Goal: Task Accomplishment & Management: Use online tool/utility

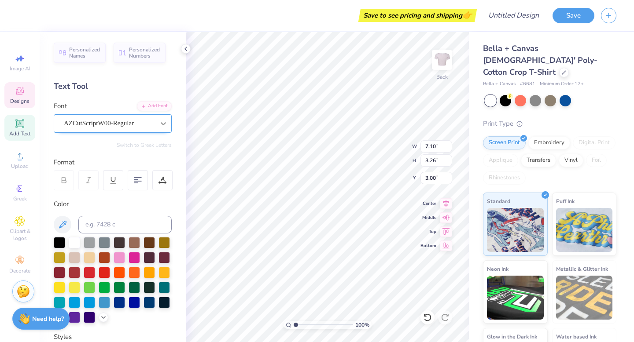
scroll to position [0, 2]
type textarea "with love, sigma delta tau"
type input "3.00"
type input "5.22"
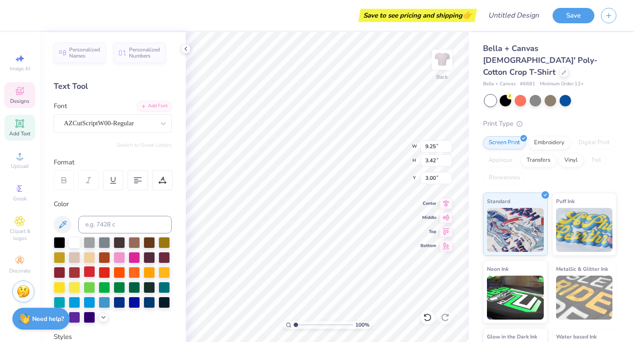
click at [91, 271] on div at bounding box center [89, 271] width 11 height 11
click at [76, 274] on div at bounding box center [74, 271] width 11 height 11
click at [103, 272] on div at bounding box center [104, 271] width 11 height 11
click at [114, 271] on div at bounding box center [119, 271] width 11 height 11
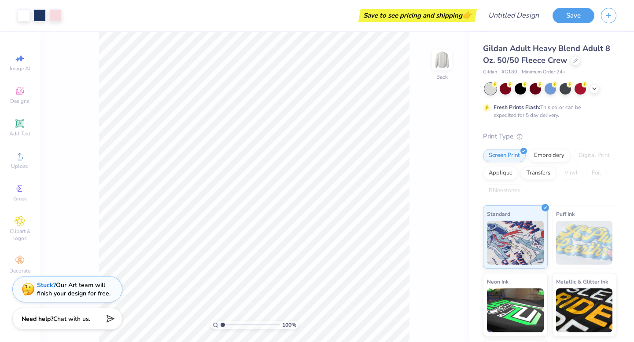
click at [437, 49] on div "100 % Back" at bounding box center [254, 187] width 429 height 310
click at [601, 141] on div "Print Type" at bounding box center [549, 137] width 133 height 10
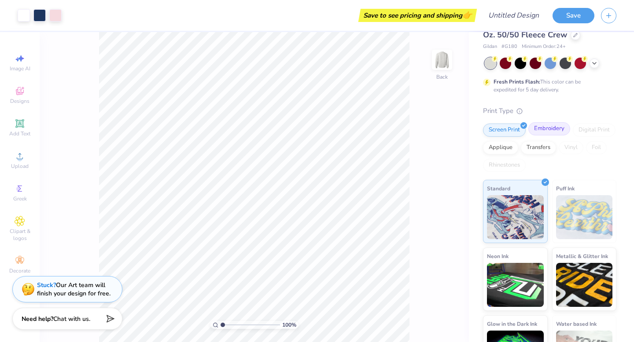
click at [545, 133] on div "Embroidery" at bounding box center [549, 128] width 42 height 13
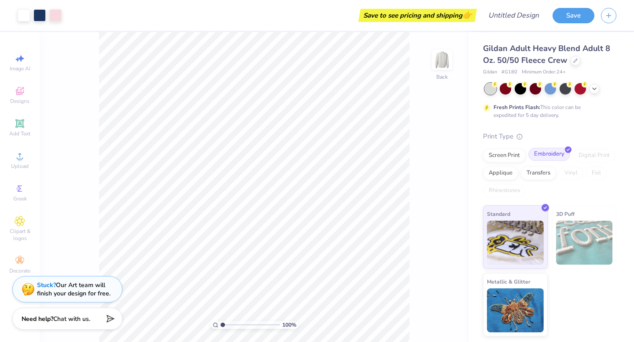
scroll to position [0, 0]
click at [594, 89] on icon at bounding box center [594, 87] width 7 height 7
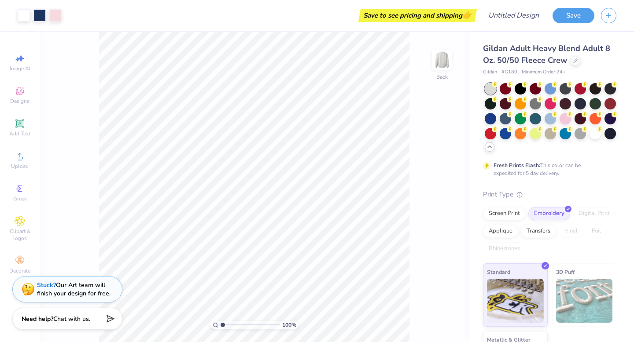
click at [575, 175] on div "Fresh Prints Flash: This color can be expedited for 5 day delivery." at bounding box center [547, 169] width 108 height 16
click at [21, 92] on icon at bounding box center [20, 91] width 8 height 8
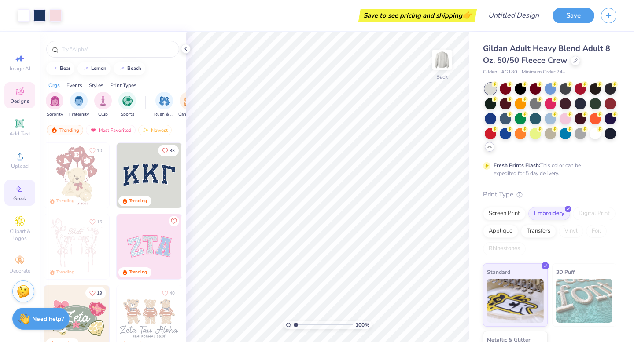
click at [21, 183] on div "Greek" at bounding box center [19, 193] width 31 height 26
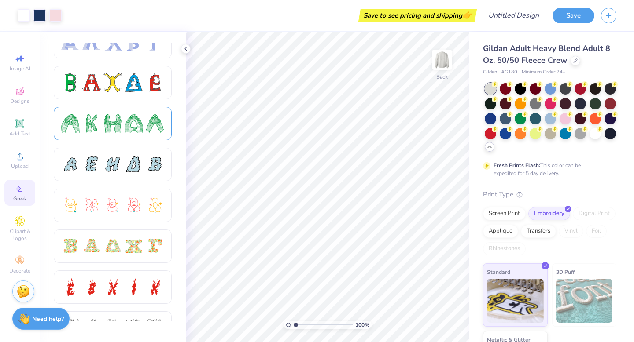
scroll to position [112, 0]
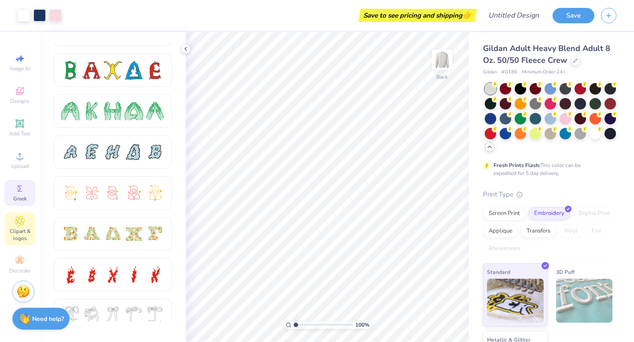
click at [25, 231] on span "Clipart & logos" at bounding box center [19, 235] width 31 height 14
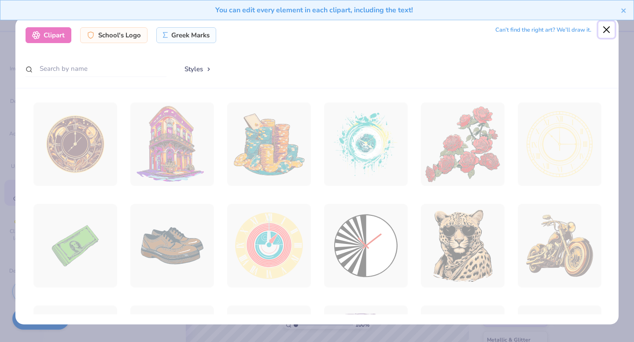
click at [609, 29] on button "Close" at bounding box center [606, 30] width 17 height 17
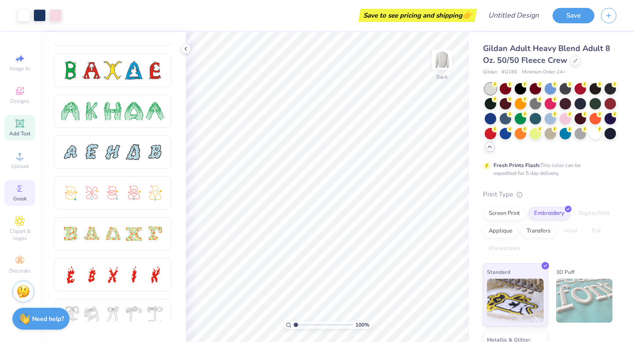
click at [16, 132] on span "Add Text" at bounding box center [19, 133] width 21 height 7
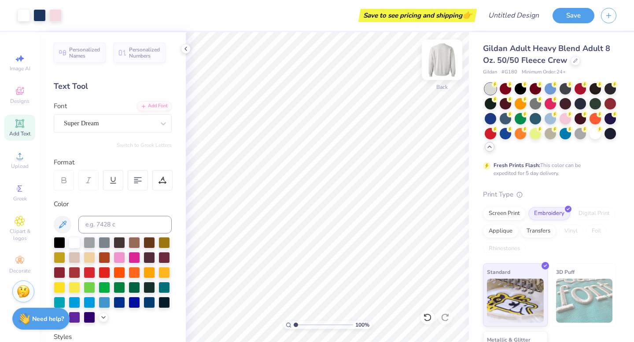
click at [442, 76] on div "Back" at bounding box center [442, 65] width 20 height 31
click at [442, 74] on img at bounding box center [441, 59] width 35 height 35
click at [23, 15] on div at bounding box center [24, 14] width 12 height 12
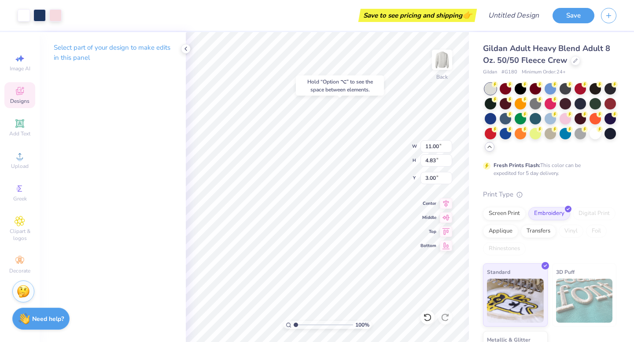
type input "5.89"
type input "1.71"
type input "11.02"
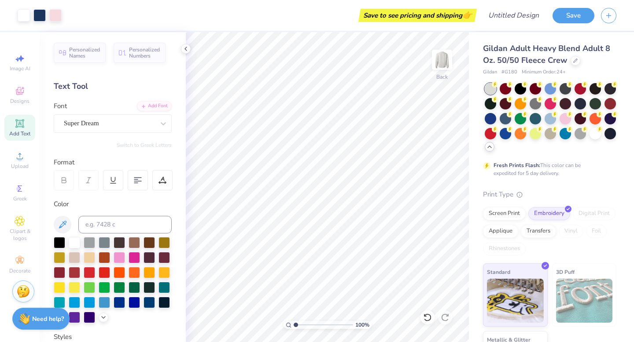
click at [176, 50] on div "Personalized Names Personalized Numbers Text Tool Add Font Font Super Dream Swi…" at bounding box center [113, 187] width 146 height 310
click at [177, 58] on div "Personalized Names Personalized Numbers Text Tool Add Font Font Super Dream Swi…" at bounding box center [113, 187] width 146 height 310
click at [187, 47] on icon at bounding box center [185, 48] width 7 height 7
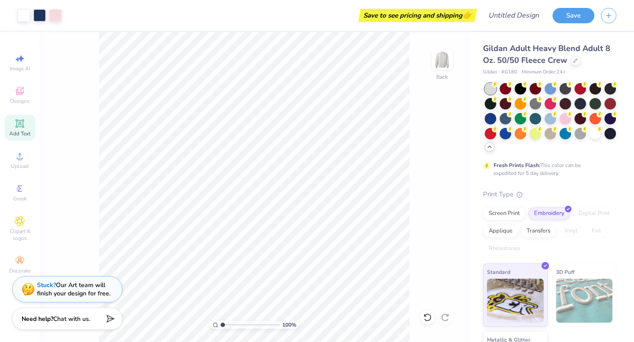
click at [554, 60] on span "Gildan Adult Heavy Blend Adult 8 Oz. 50/50 Fleece Crew" at bounding box center [546, 54] width 127 height 22
click at [574, 62] on icon at bounding box center [575, 60] width 4 height 4
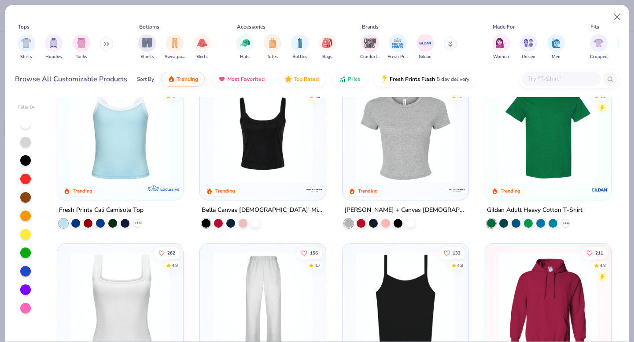
scroll to position [201, 0]
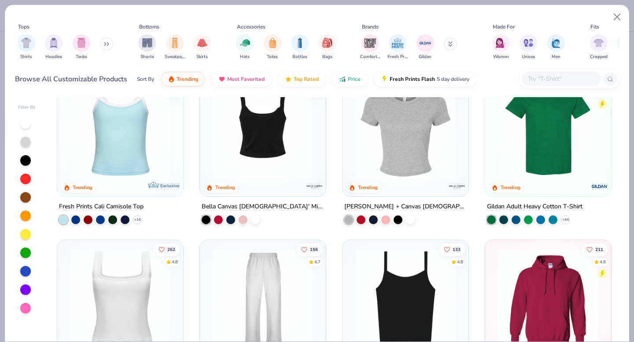
click at [257, 147] on div at bounding box center [262, 129] width 324 height 99
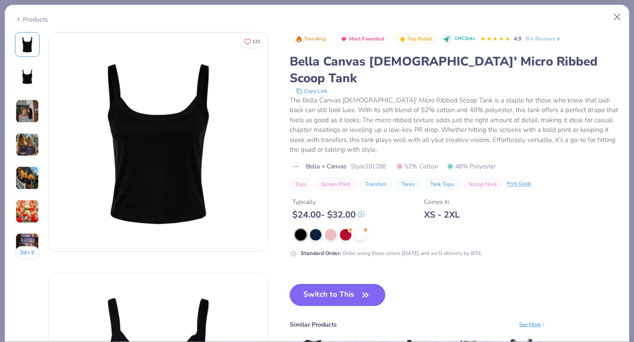
click at [345, 284] on button "Switch to This" at bounding box center [337, 295] width 95 height 22
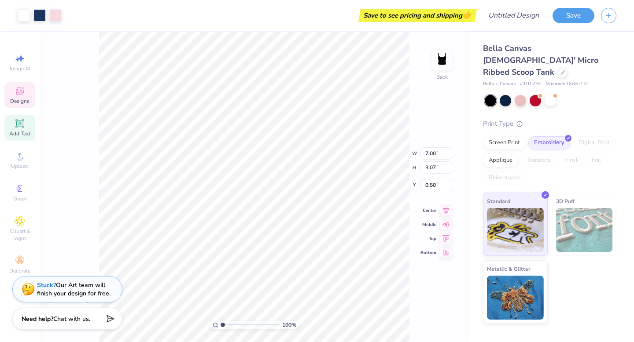
type input "1.64"
type input "1.71"
click at [520, 94] on div at bounding box center [519, 99] width 11 height 11
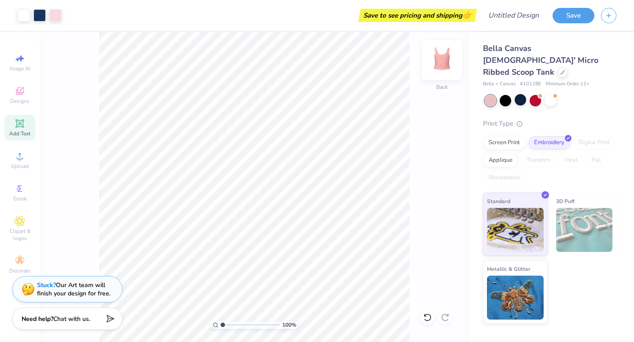
click at [446, 72] on img at bounding box center [441, 59] width 35 height 35
click at [444, 77] on div at bounding box center [442, 60] width 40 height 40
click at [528, 57] on div "Bella Canvas [DEMOGRAPHIC_DATA]' Micro Ribbed Scoop Tank" at bounding box center [549, 61] width 133 height 36
click at [560, 70] on icon at bounding box center [562, 72] width 4 height 4
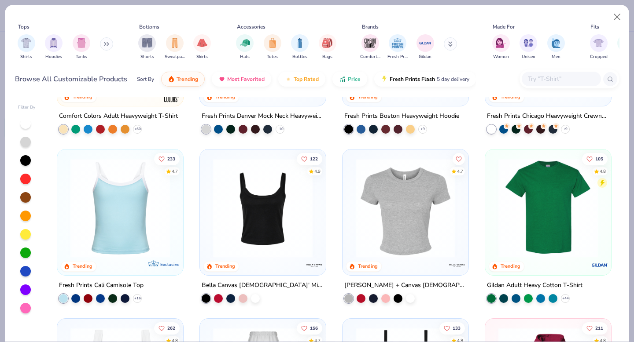
scroll to position [128, 0]
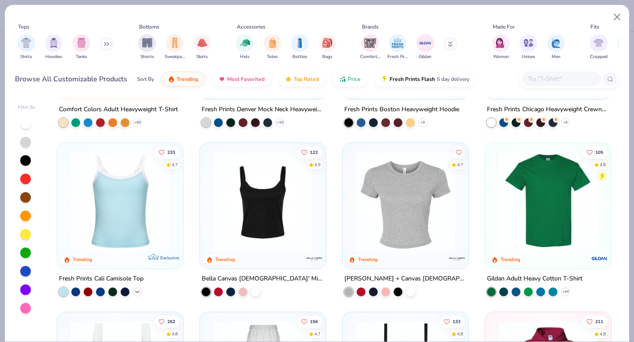
click at [137, 288] on icon at bounding box center [137, 291] width 7 height 7
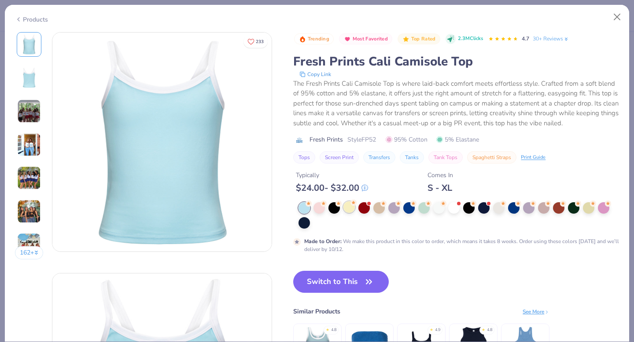
click at [349, 210] on div at bounding box center [348, 207] width 11 height 11
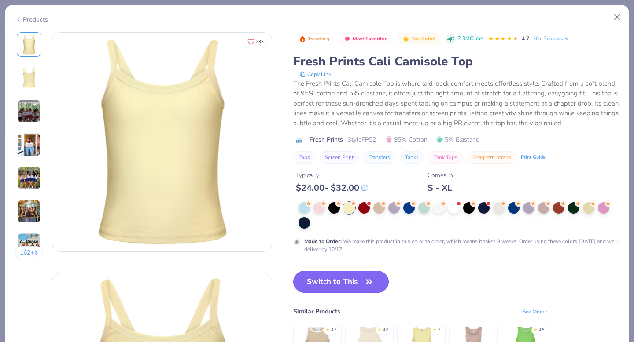
click at [336, 285] on button "Switch to This" at bounding box center [340, 282] width 95 height 22
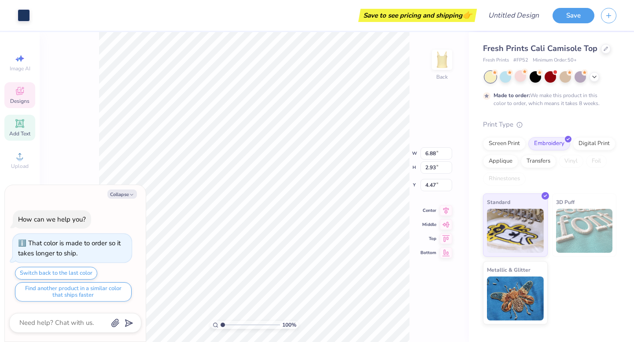
type textarea "x"
type input "4.39"
type textarea "x"
type input "3.00"
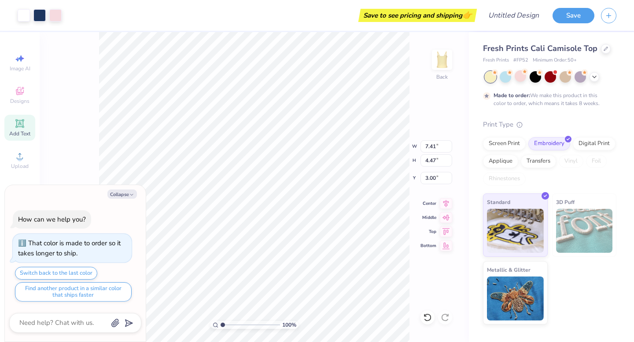
type textarea "x"
type input "2.98"
type textarea "x"
type input "3.72"
type textarea "x"
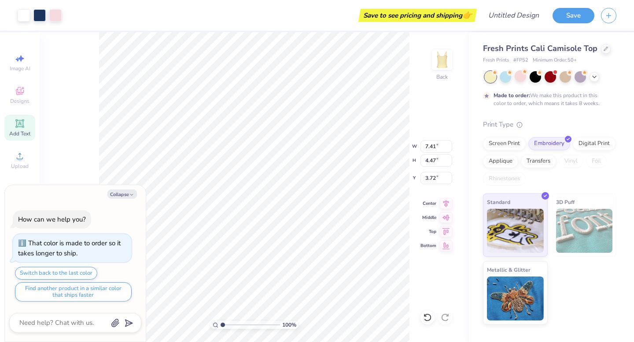
type input "3.71"
type textarea "x"
type input "0.68"
click at [426, 320] on icon at bounding box center [427, 317] width 9 height 9
type textarea "x"
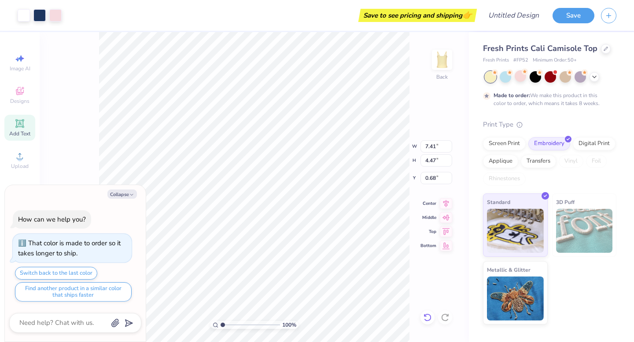
type input "3.71"
click at [426, 320] on icon at bounding box center [427, 317] width 9 height 9
type textarea "x"
type input "3.72"
click at [426, 320] on icon at bounding box center [427, 317] width 9 height 9
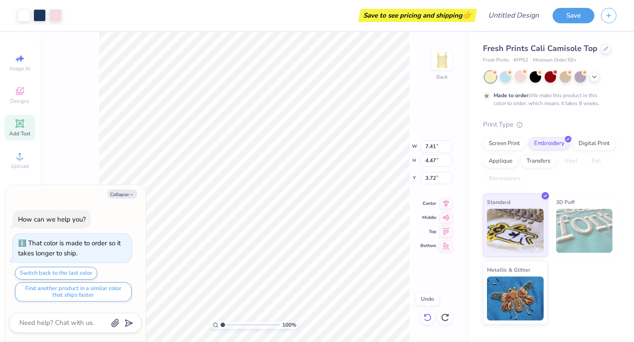
type textarea "x"
type input "2.98"
click at [426, 320] on icon at bounding box center [427, 317] width 9 height 9
type textarea "x"
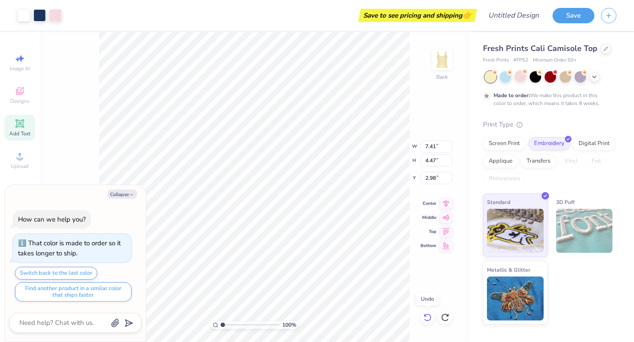
type input "3.00"
click at [425, 315] on icon at bounding box center [426, 318] width 7 height 8
type textarea "x"
type input "7.00"
type input "3.08"
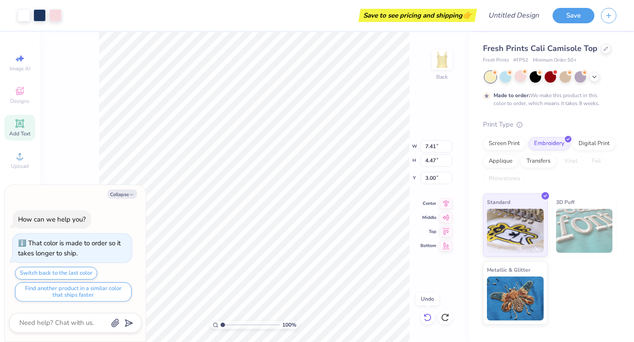
type input "4.39"
click at [425, 315] on icon at bounding box center [426, 318] width 7 height 8
type textarea "x"
type input "3.43"
type textarea "x"
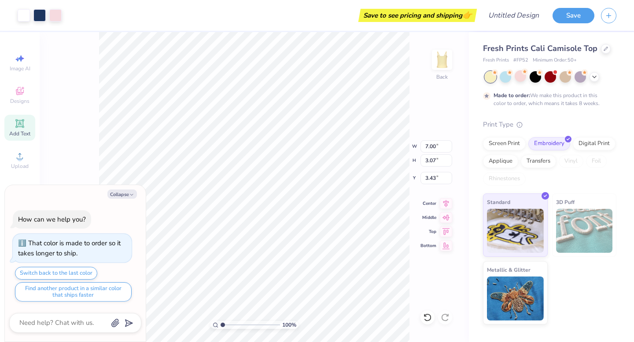
type input "7.75"
type input "3.40"
type textarea "x"
type input "3.35"
type textarea "x"
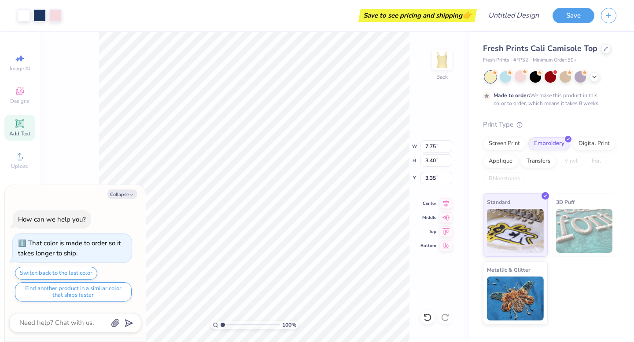
type input "7.89"
type input "3.46"
click at [13, 125] on div "Add Text" at bounding box center [19, 128] width 31 height 26
type textarea "x"
type input "3.96"
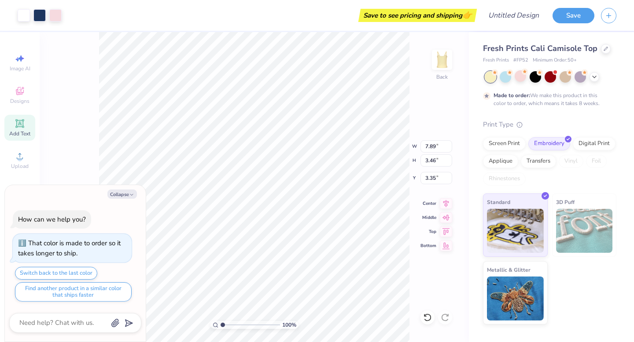
type input "1.15"
type input "5.93"
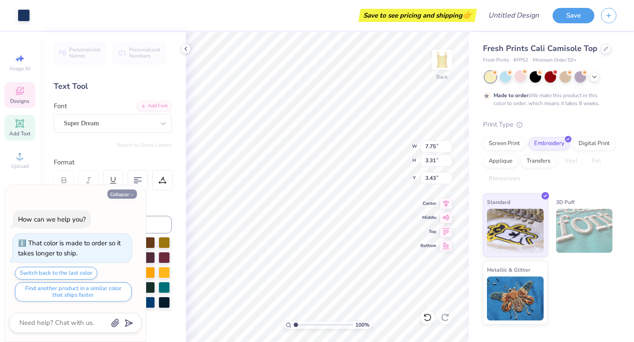
click at [127, 191] on button "Collapse" at bounding box center [121, 194] width 29 height 9
type textarea "x"
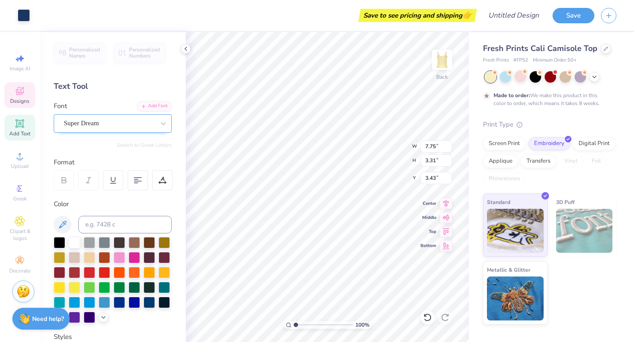
click at [161, 131] on div at bounding box center [163, 124] width 16 height 18
type input "7.89"
type input "3.46"
type input "3.35"
type input "7.75"
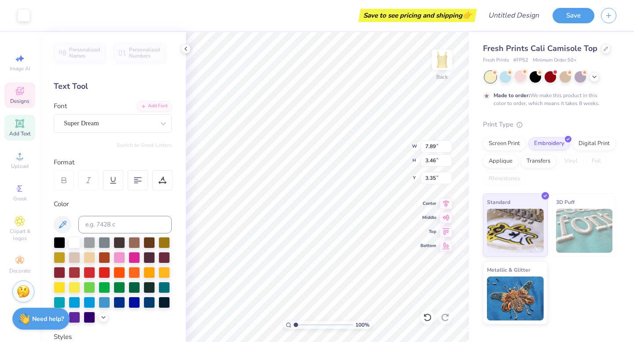
type input "3.31"
type input "8.27"
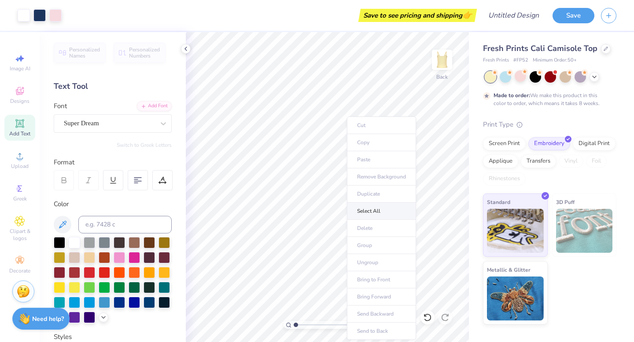
click at [379, 204] on li "Select All" at bounding box center [381, 211] width 69 height 17
click at [15, 93] on icon at bounding box center [20, 91] width 11 height 11
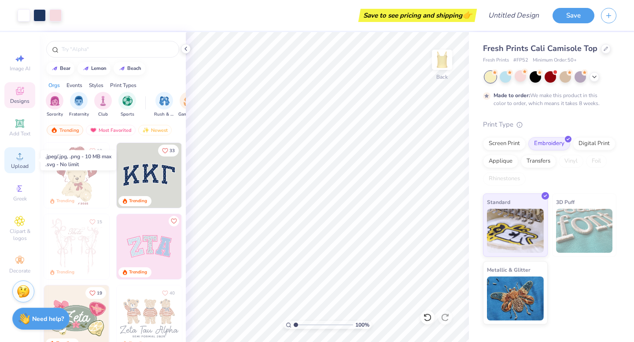
click at [22, 161] on icon at bounding box center [20, 156] width 11 height 11
click at [20, 199] on span "Greek" at bounding box center [20, 198] width 14 height 7
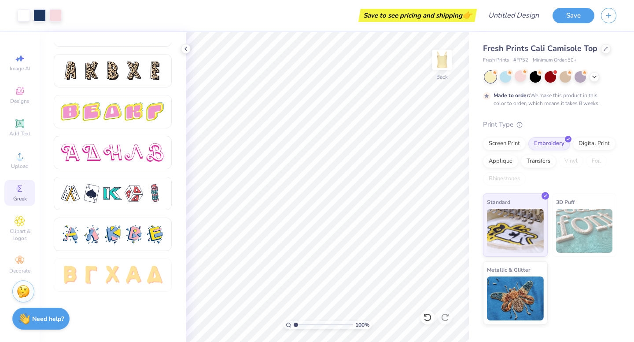
scroll to position [1480, 0]
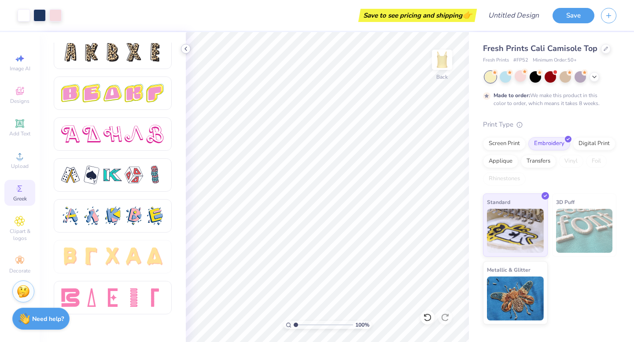
click at [187, 47] on polyline at bounding box center [186, 49] width 2 height 4
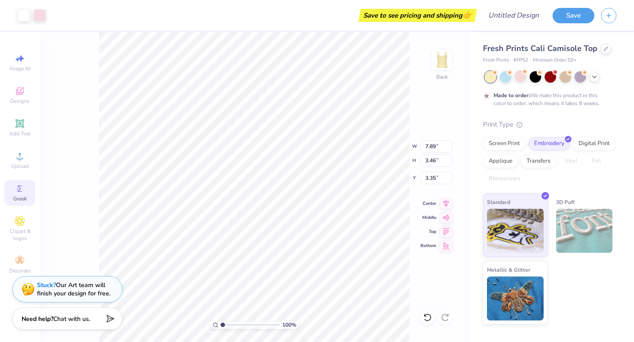
click at [23, 197] on span "Greek" at bounding box center [20, 198] width 14 height 7
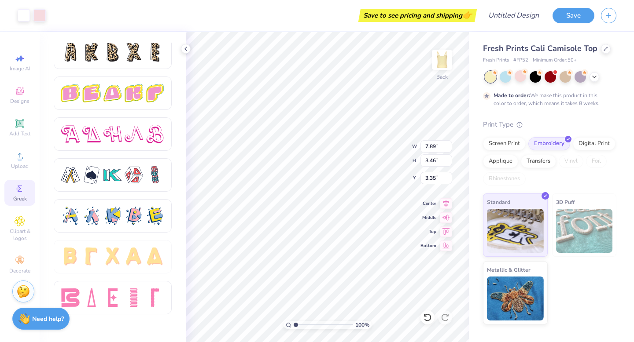
click at [23, 197] on span "Greek" at bounding box center [20, 198] width 14 height 7
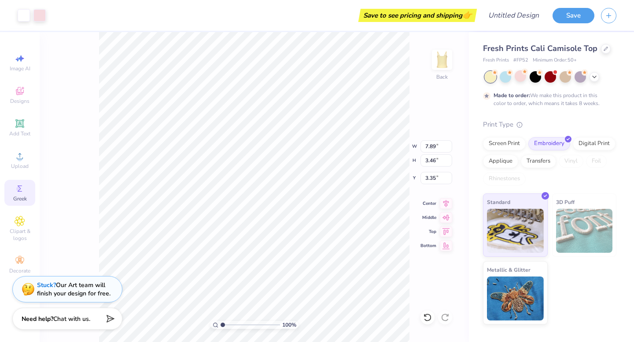
click at [22, 196] on span "Greek" at bounding box center [20, 198] width 14 height 7
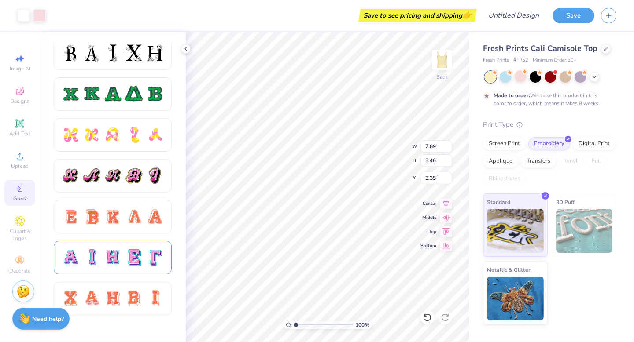
scroll to position [427, 0]
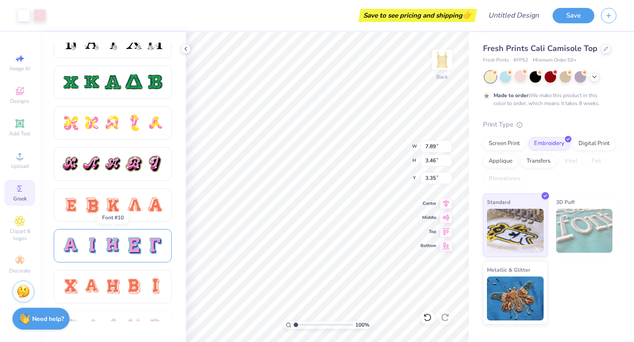
click at [126, 251] on div at bounding box center [134, 246] width 18 height 18
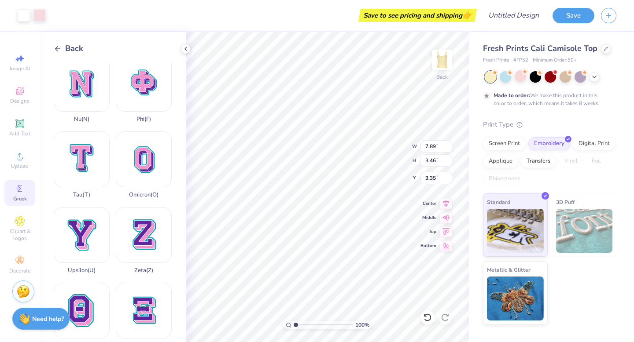
scroll to position [631, 0]
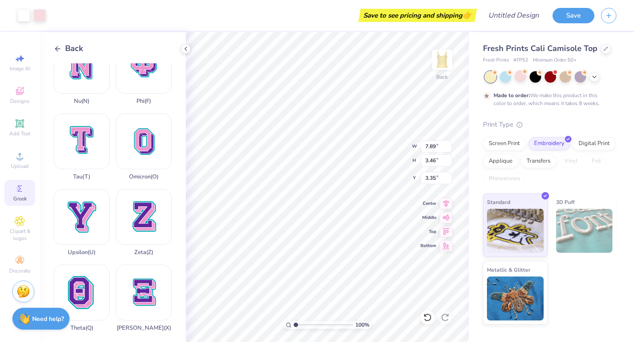
click at [58, 51] on icon at bounding box center [58, 49] width 8 height 8
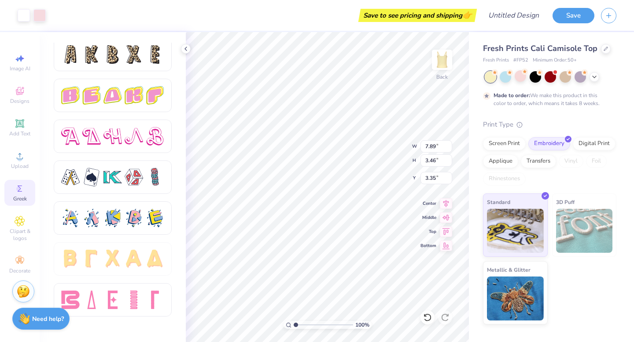
scroll to position [1480, 0]
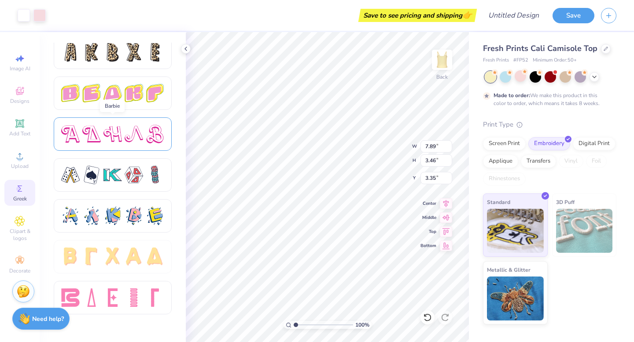
click at [114, 121] on div at bounding box center [113, 133] width 118 height 33
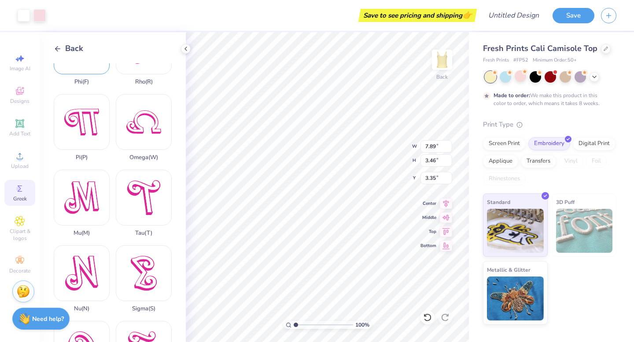
scroll to position [631, 0]
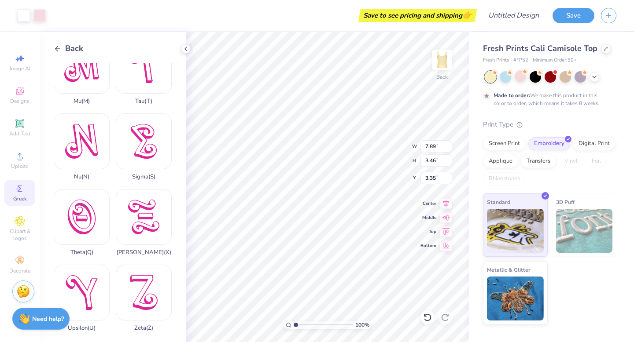
click at [63, 47] on div "Back" at bounding box center [68, 49] width 29 height 12
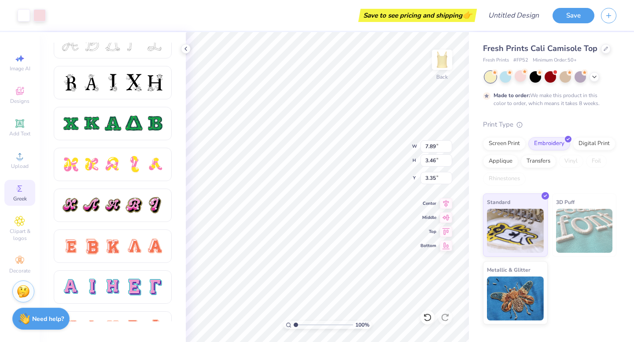
scroll to position [354, 0]
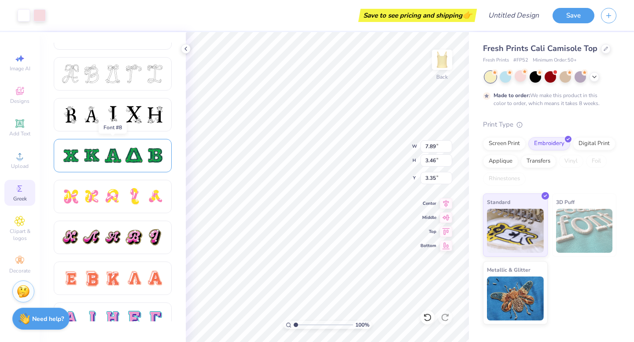
click at [121, 158] on div at bounding box center [112, 156] width 18 height 18
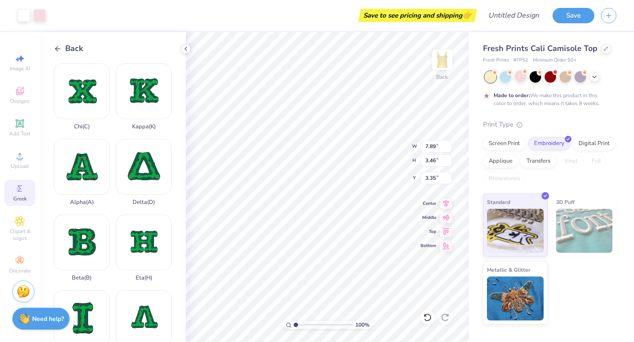
click at [56, 47] on polyline at bounding box center [56, 48] width 2 height 5
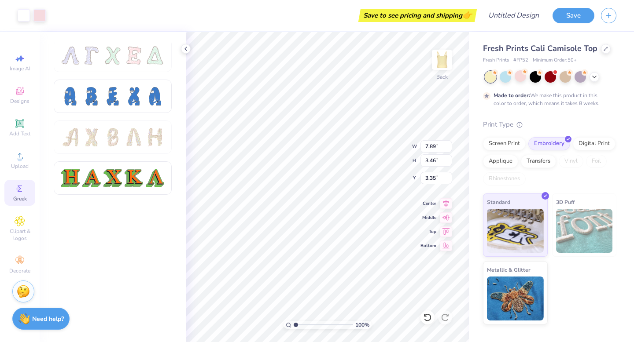
scroll to position [0, 0]
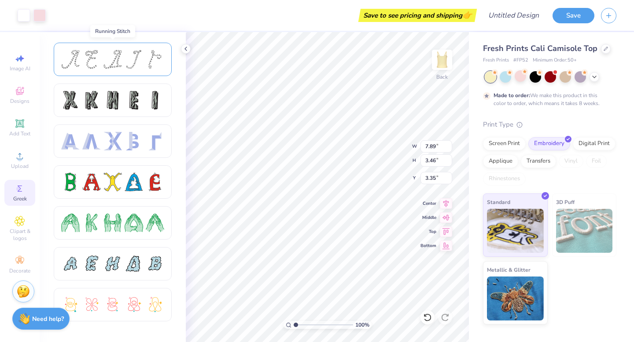
click at [125, 60] on div at bounding box center [134, 59] width 18 height 18
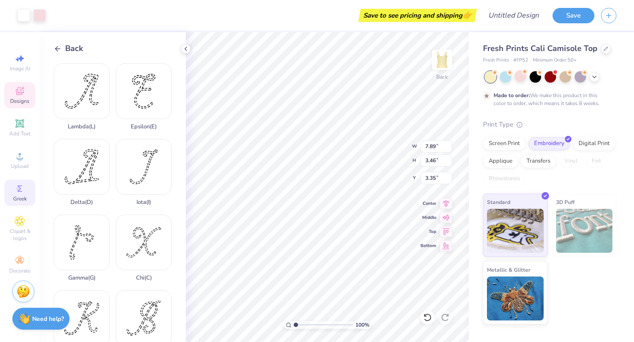
click at [17, 97] on div "Designs" at bounding box center [19, 95] width 31 height 26
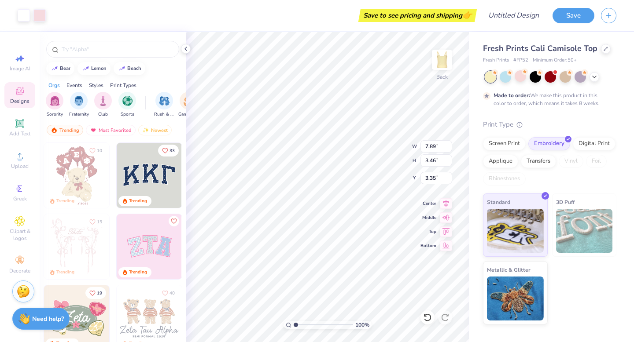
click at [168, 176] on img at bounding box center [149, 175] width 65 height 65
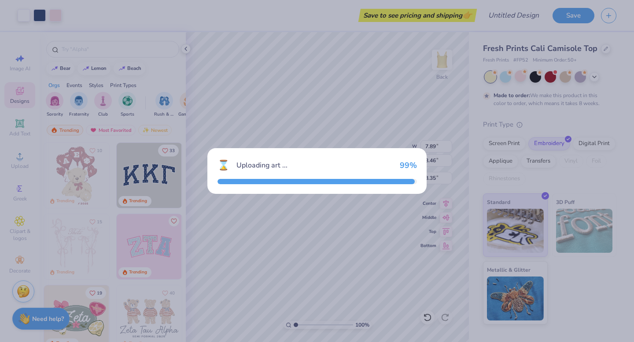
type input "7.40"
type input "3.25"
type input "4.88"
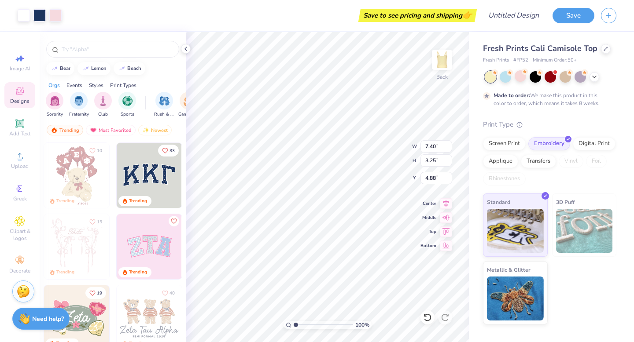
type input "7.75"
type input "3.31"
type input "8.12"
type input "3.29"
type input "3.25"
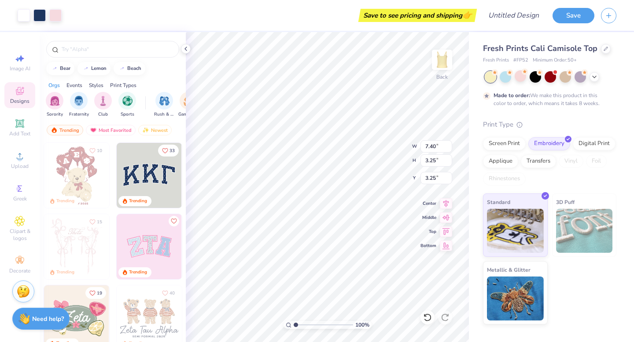
type input "7.40"
type input "3.25"
click at [184, 51] on icon at bounding box center [185, 48] width 7 height 7
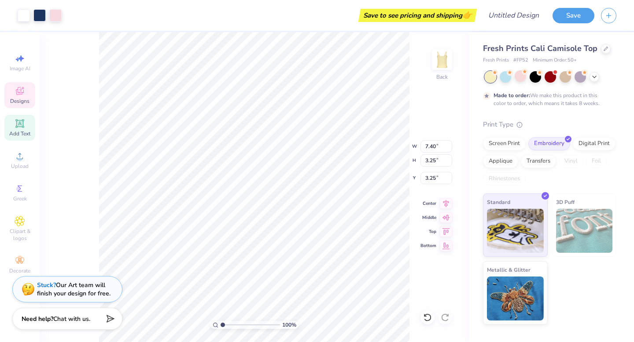
click at [21, 125] on icon at bounding box center [19, 123] width 8 height 8
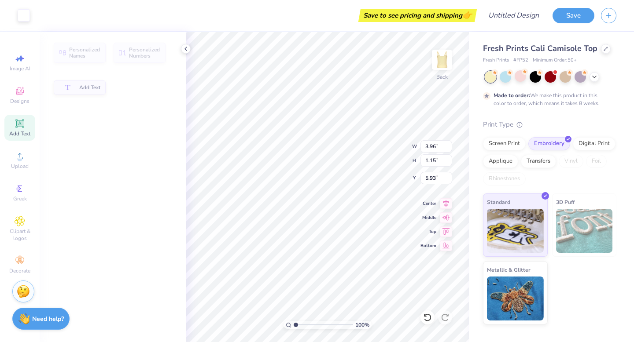
type input "3.96"
type input "1.15"
type input "5.93"
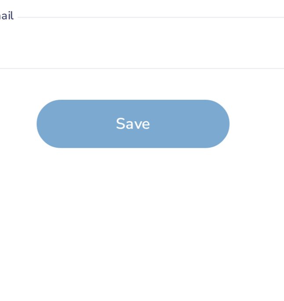
click at [158, 111] on body "Design Title Save Image AI Stuck? Designs Add Text Upload Greek Clipart & logos…" at bounding box center [142, 150] width 284 height 301
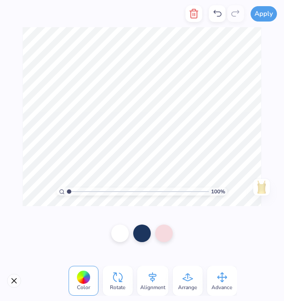
click at [184, 279] on icon at bounding box center [188, 278] width 11 height 8
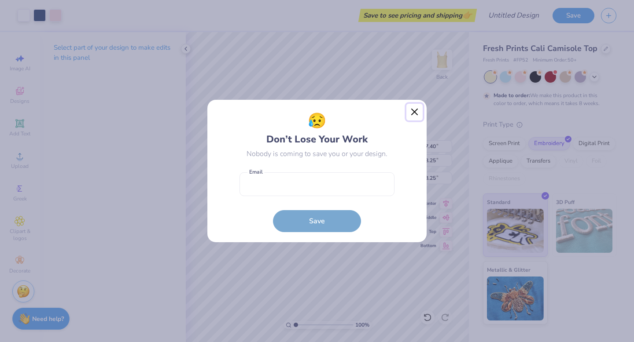
click at [416, 110] on button "Close" at bounding box center [414, 112] width 17 height 17
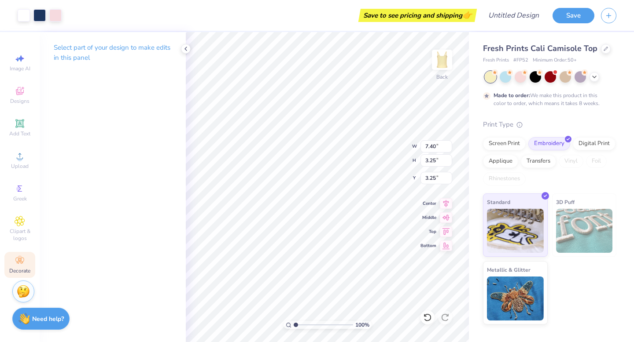
click at [19, 259] on circle at bounding box center [19, 258] width 5 height 5
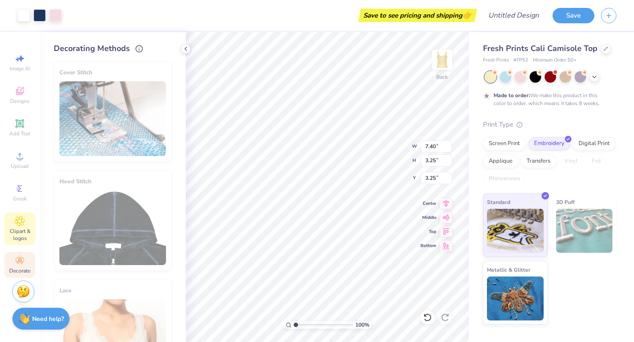
click at [18, 225] on icon at bounding box center [20, 221] width 10 height 11
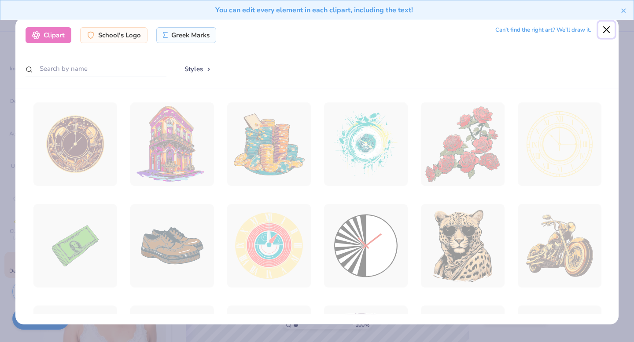
click at [599, 33] on button "Close" at bounding box center [606, 30] width 17 height 17
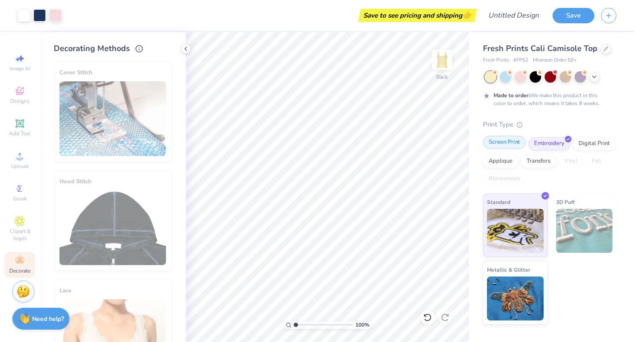
click at [514, 140] on div "Screen Print" at bounding box center [504, 142] width 43 height 13
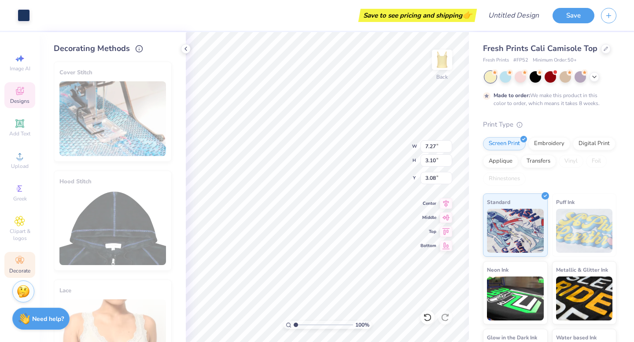
click at [1, 157] on div "Image AI Designs Add Text Upload Greek Clipart & logos Decorate" at bounding box center [20, 187] width 40 height 310
click at [22, 158] on icon at bounding box center [20, 156] width 11 height 11
click at [26, 213] on div "Clipart & logos" at bounding box center [19, 229] width 31 height 33
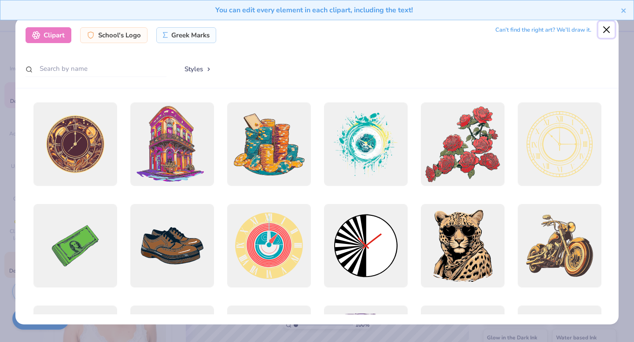
click at [609, 35] on button "Close" at bounding box center [606, 30] width 17 height 17
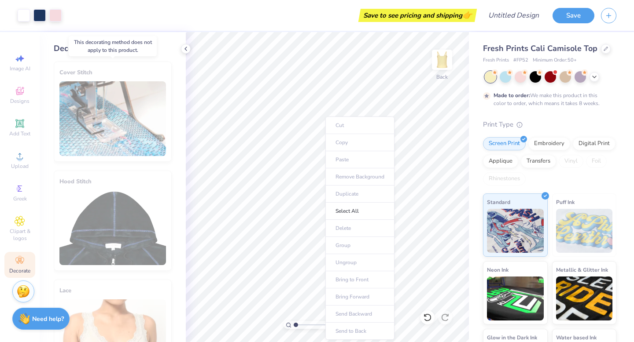
click at [110, 84] on div "Cover Stitch" at bounding box center [113, 112] width 118 height 100
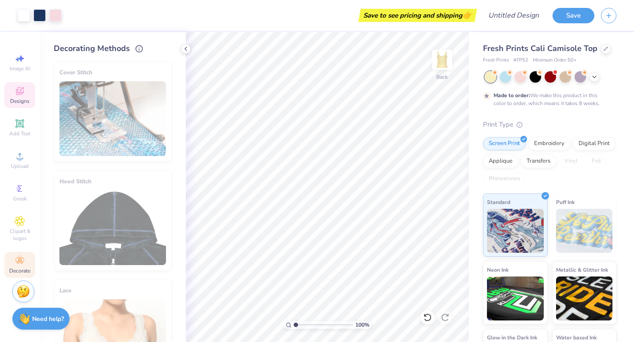
click at [16, 82] on div "Designs" at bounding box center [19, 95] width 31 height 26
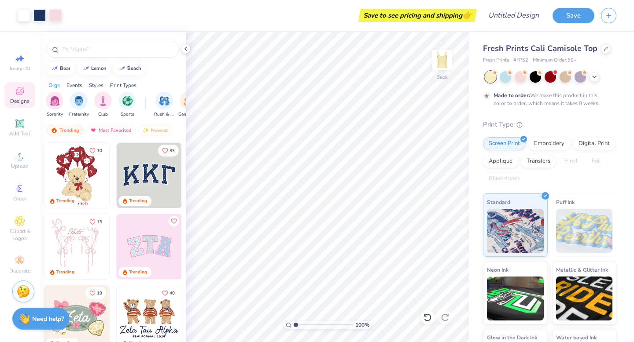
click at [98, 83] on div "Styles" at bounding box center [96, 85] width 15 height 8
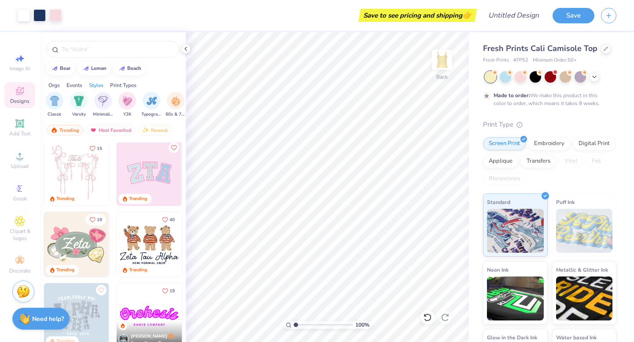
scroll to position [77, 0]
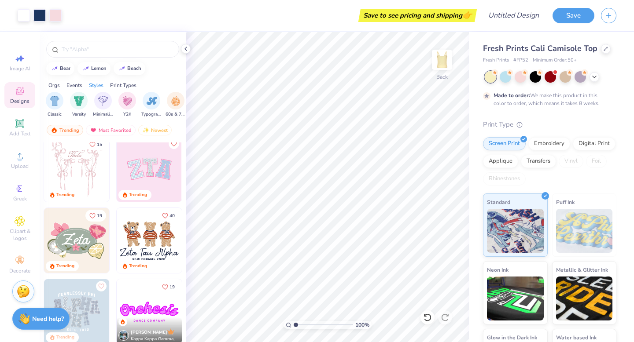
click at [156, 169] on img at bounding box center [149, 169] width 65 height 65
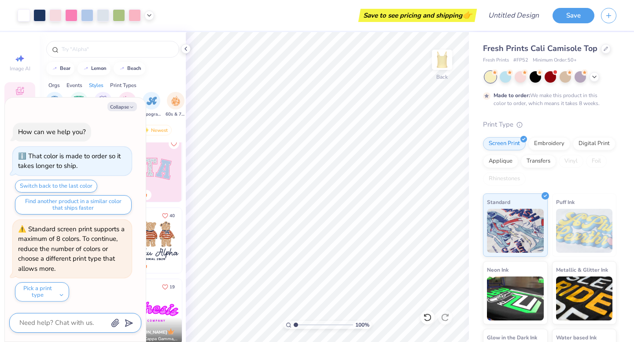
click at [59, 324] on textarea at bounding box center [62, 323] width 89 height 12
type textarea "x"
type textarea "H"
type textarea "x"
type textarea "Ho"
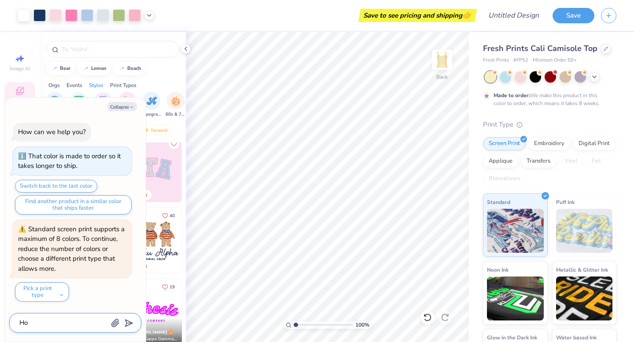
type textarea "x"
type textarea "How"
type textarea "x"
type textarea "How t"
type textarea "x"
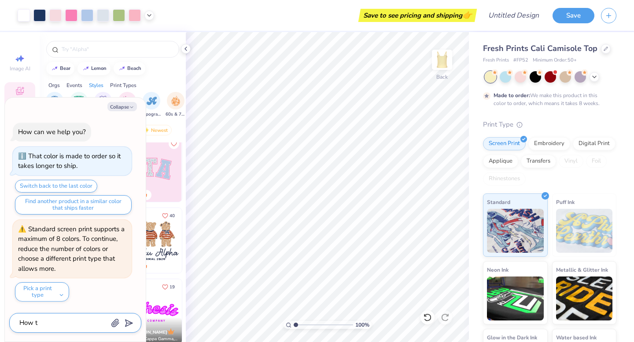
type textarea "How to"
type textarea "x"
type textarea "How to"
type textarea "x"
type textarea "How to e"
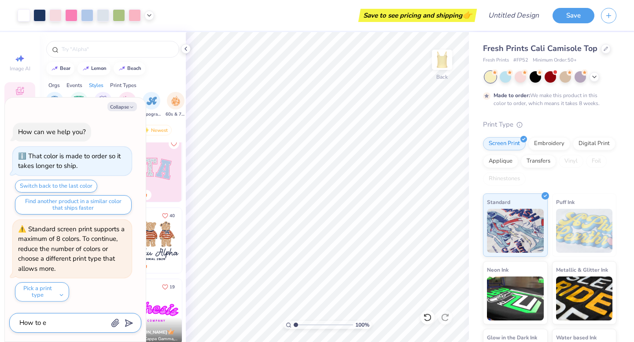
type textarea "x"
type textarea "How to ed"
type textarea "x"
type textarea "How to edi"
type textarea "x"
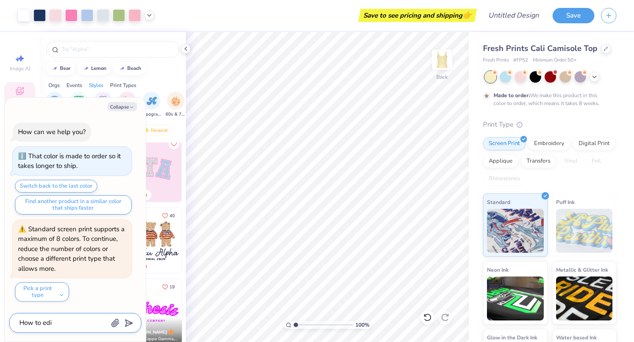
type textarea "How to edit"
type textarea "x"
type textarea "How to edit"
type textarea "x"
type textarea "How to edit t"
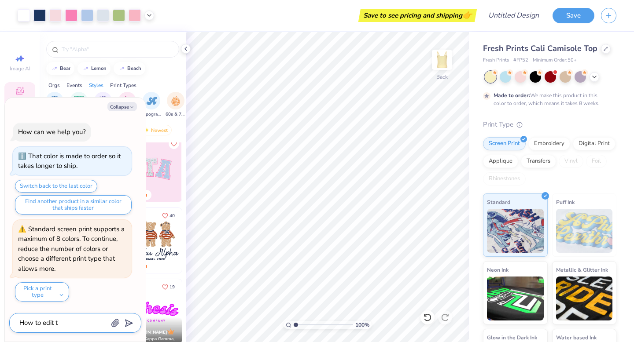
type textarea "x"
type textarea "How to edit th"
type textarea "x"
type textarea "How to edit the"
type textarea "x"
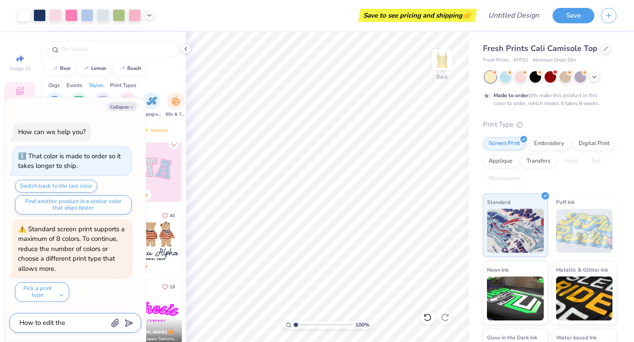
type textarea "How to edit the"
type textarea "x"
type textarea "How to edit the l"
type textarea "x"
type textarea "How to edit the le"
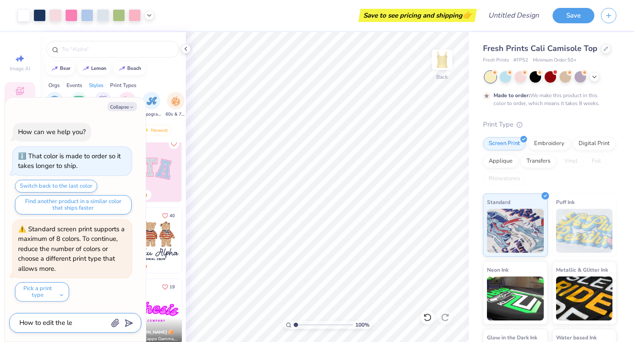
type textarea "x"
type textarea "How to edit the let"
type textarea "x"
type textarea "How to edit the lett"
type textarea "x"
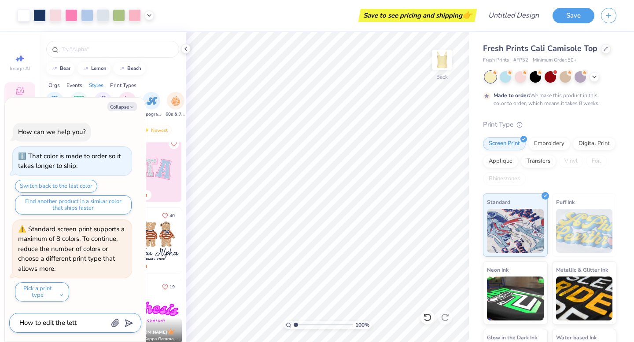
type textarea "How to edit the lette"
type textarea "x"
type textarea "How to edit the letter"
type textarea "x"
type textarea "How to edit the [PERSON_NAME]"
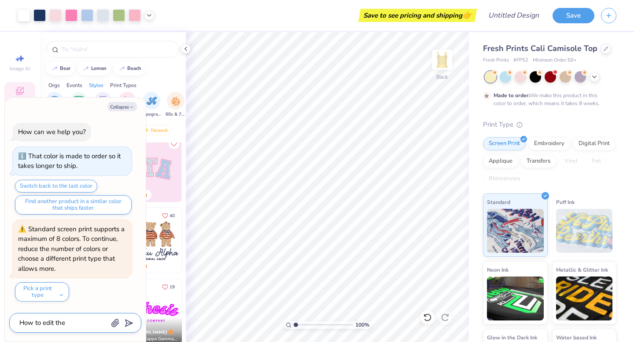
type textarea "x"
type textarea "How to edit the letterin"
type textarea "x"
type textarea "How to edit the lettering"
type textarea "x"
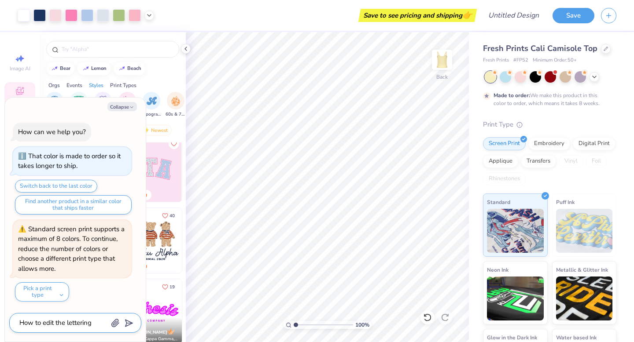
type textarea "How to edit the lettering"
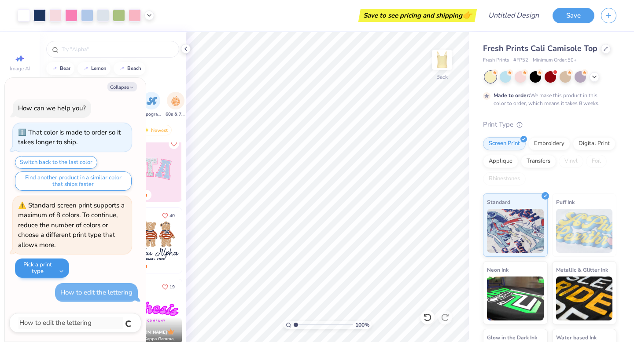
type textarea "x"
click at [49, 268] on button "Pick a print type" at bounding box center [42, 268] width 54 height 19
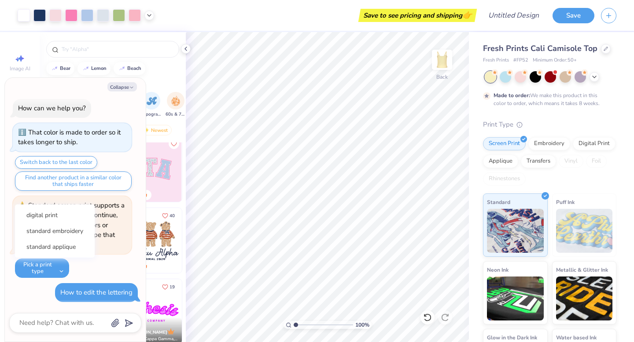
click at [96, 268] on div "Standard screen print supports a maximum of 8 colors. To continue, reduce the n…" at bounding box center [72, 237] width 119 height 82
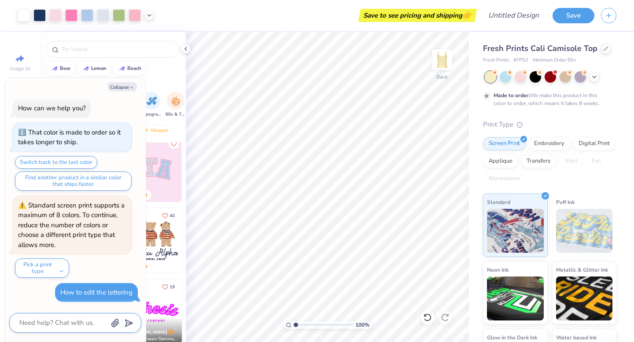
click at [69, 319] on textarea at bounding box center [62, 323] width 89 height 12
type textarea "x"
type textarea "h"
click at [118, 90] on button "Collapse" at bounding box center [121, 86] width 29 height 9
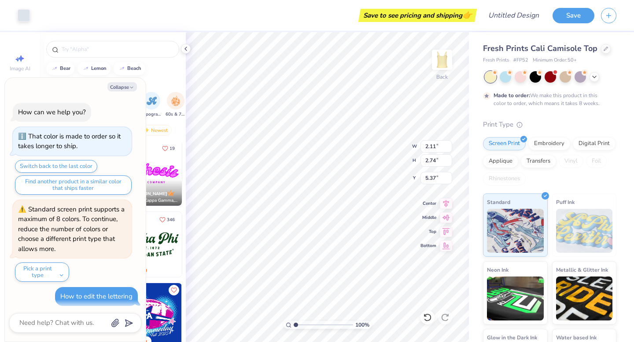
scroll to position [46, 0]
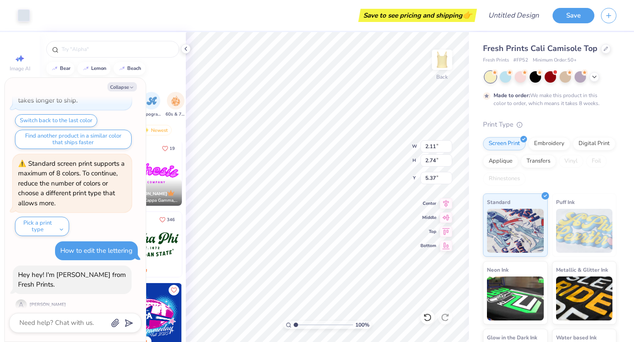
type textarea "x"
type input "5.33"
type textarea "x"
type input "8.55"
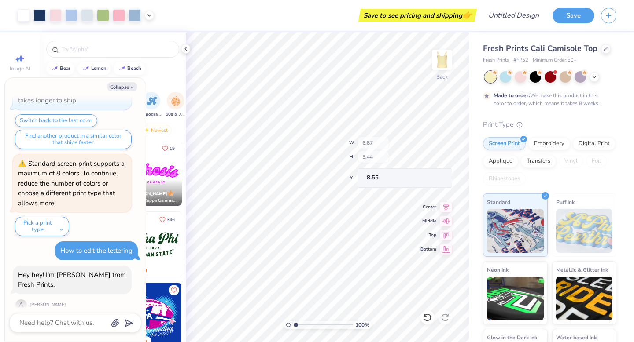
scroll to position [133, 0]
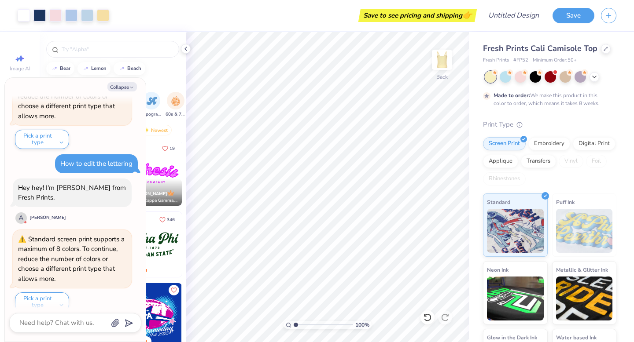
click at [92, 210] on div "Hey hey! I'm [PERSON_NAME] from Fresh Prints. A Aya Q" at bounding box center [72, 202] width 119 height 46
click at [65, 327] on textarea at bounding box center [62, 323] width 89 height 12
type textarea "x"
type textarea "H"
type textarea "x"
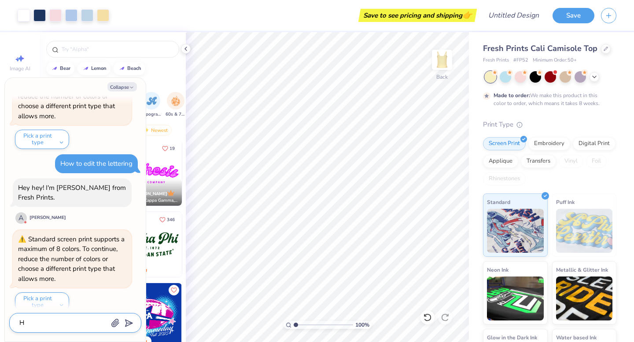
type textarea "Hi"
type textarea "x"
type textarea "Hi"
type textarea "x"
type textarea "Hi a"
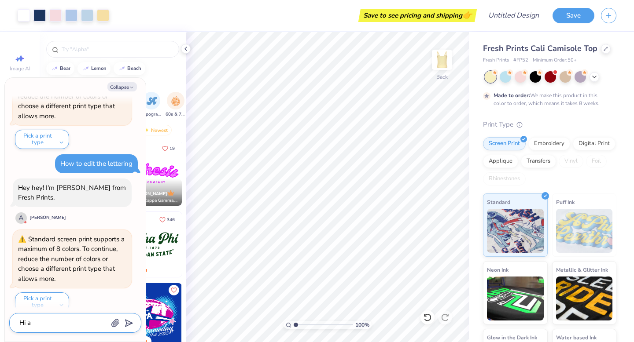
type textarea "x"
type textarea "Hi ay"
type textarea "x"
type textarea "Hi [PERSON_NAME]"
type textarea "x"
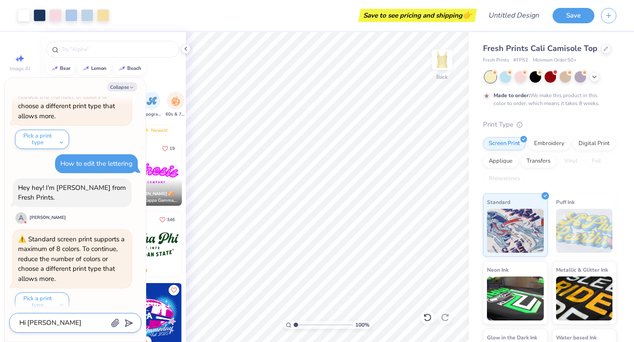
type textarea "Hi [PERSON_NAME]!"
type textarea "x"
type textarea "Hi [PERSON_NAME]!"
type textarea "x"
type textarea "Hi [PERSON_NAME]! H"
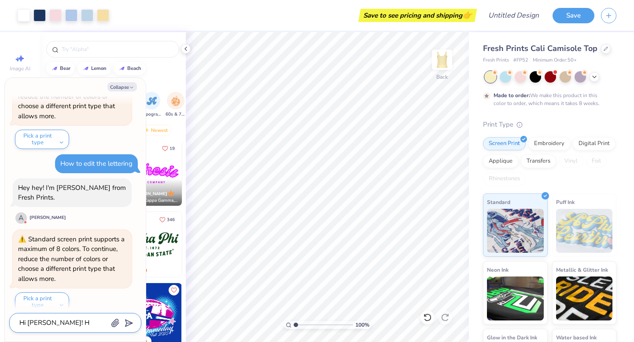
type textarea "x"
type textarea "Hi [PERSON_NAME]! Ho"
type textarea "x"
type textarea "Hi [PERSON_NAME]! How"
type textarea "x"
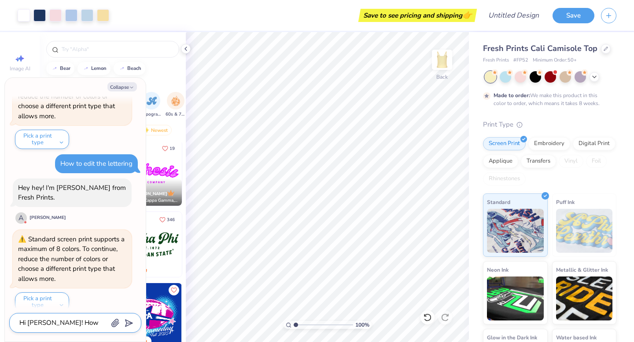
type textarea "Hi [PERSON_NAME]! How d"
type textarea "x"
type textarea "Hi [PERSON_NAME]! How do"
type textarea "x"
type textarea "Hi [PERSON_NAME]! How do"
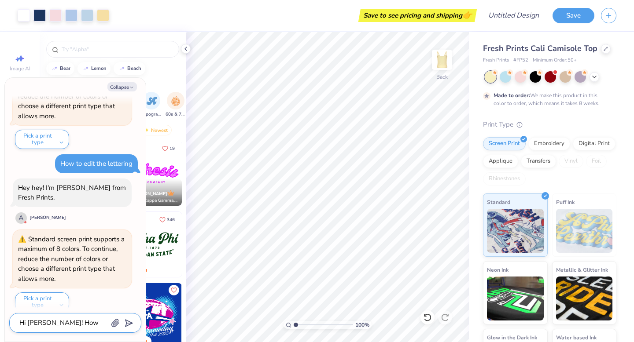
type textarea "x"
type textarea "Hi [PERSON_NAME]! How do i"
type textarea "x"
type textarea "Hi [PERSON_NAME]! How do"
type textarea "x"
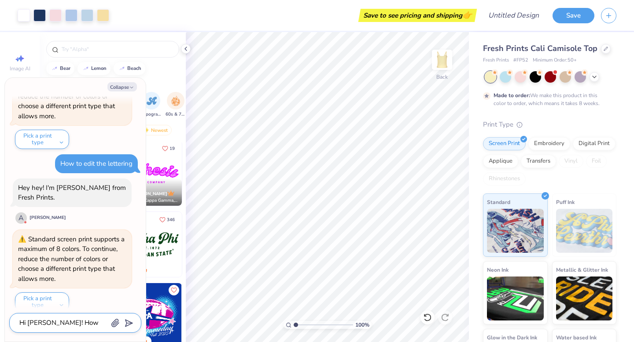
type textarea "Hi [PERSON_NAME]! How do I"
type textarea "x"
type textarea "Hi [PERSON_NAME]! How do I"
type textarea "x"
type textarea "Hi [PERSON_NAME]! How do I e"
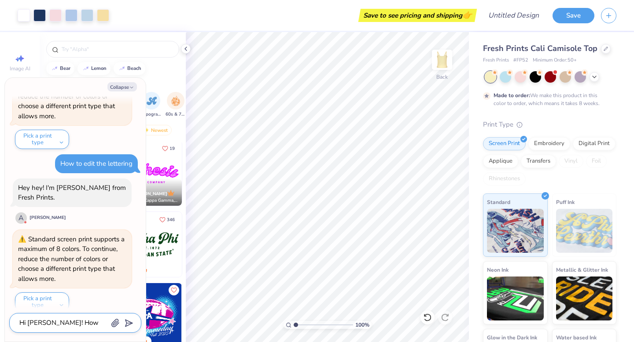
type textarea "x"
type textarea "Hi [PERSON_NAME]! How do I et"
type textarea "x"
type textarea "Hi [PERSON_NAME]! How do I ete"
type textarea "x"
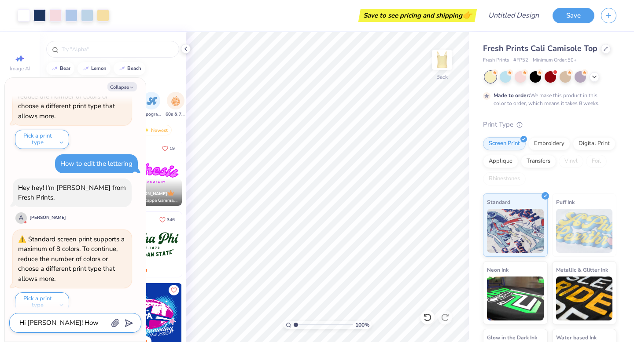
type textarea "Hi [PERSON_NAME]! How do I et"
type textarea "x"
type textarea "Hi [PERSON_NAME]! How do I e"
type textarea "x"
type textarea "Hi [PERSON_NAME]! How do I"
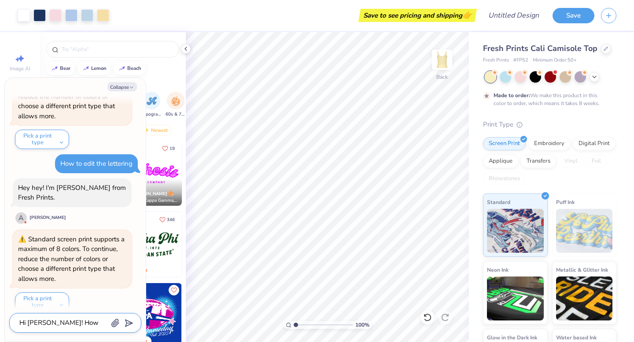
type textarea "x"
type textarea "Hi [PERSON_NAME]! How do I d"
type textarea "x"
type textarea "Hi [PERSON_NAME]! How do I"
type textarea "x"
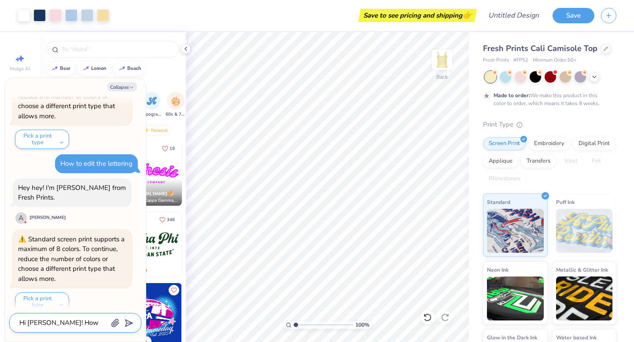
type textarea "Hi [PERSON_NAME]! How do I e"
type textarea "x"
type textarea "Hi [PERSON_NAME]! How do I ed"
type textarea "x"
type textarea "Hi [PERSON_NAME]! How do I edit"
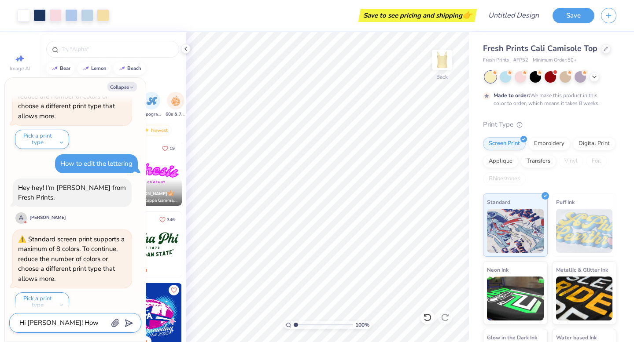
type textarea "x"
type textarea "Hi [PERSON_NAME]! How do I edit"
type textarea "x"
type textarea "Hi [PERSON_NAME]! How do I edit l"
type textarea "x"
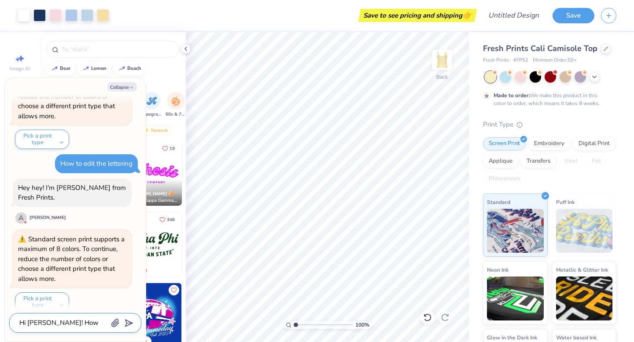
type textarea "Hi [PERSON_NAME]! How do I edit li"
type textarea "x"
type textarea "Hi [PERSON_NAME]! How do I edit lit"
type textarea "x"
type textarea "Hi [PERSON_NAME]! How do I edit li"
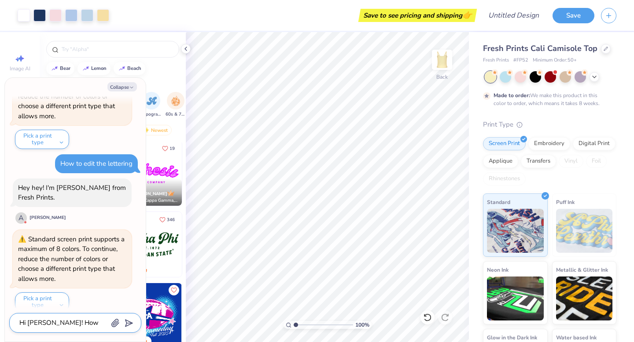
type textarea "x"
type textarea "Hi [PERSON_NAME]! How do I edit l"
type textarea "x"
type textarea "Hi [PERSON_NAME]! How do I edit lt"
type textarea "x"
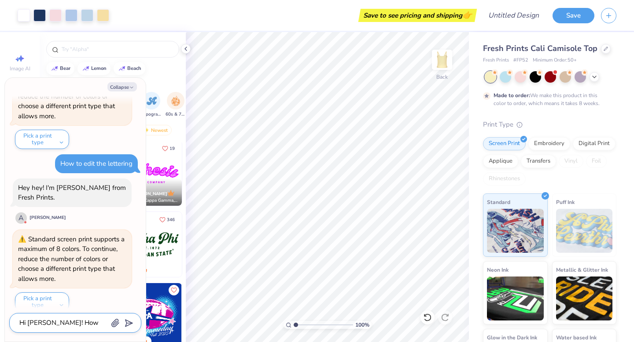
type textarea "Hi [PERSON_NAME]! How do I edit lte"
type textarea "x"
type textarea "Hi [PERSON_NAME]! How do I edit lter"
type textarea "x"
type textarea "Hi [PERSON_NAME]! How do I edit lte"
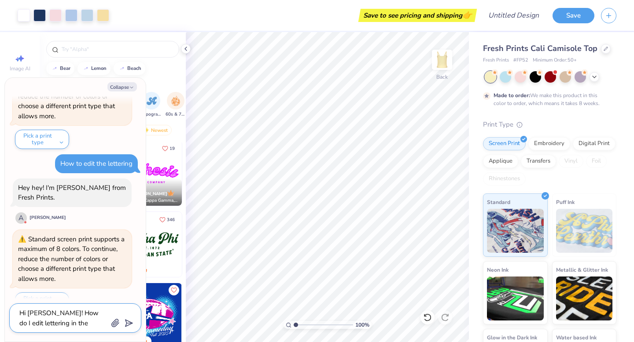
scroll to position [143, 0]
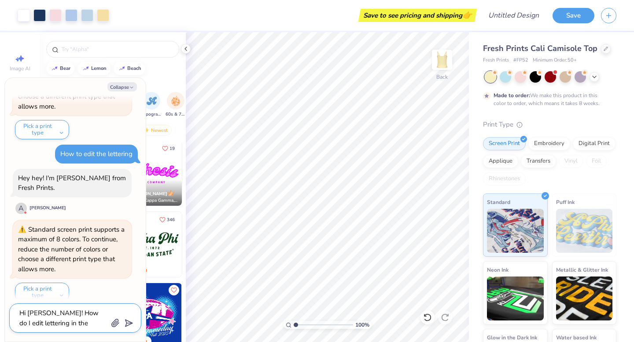
click at [30, 313] on textarea "Hi [PERSON_NAME]! How do I edit lettering in the design tool!" at bounding box center [62, 319] width 89 height 22
click at [103, 323] on textarea "Hi [PERSON_NAME]! How do I edit lettering in the design tool!" at bounding box center [62, 319] width 89 height 22
click at [77, 326] on textarea "Hi [PERSON_NAME]! How do I edit lettering in the design tool?" at bounding box center [62, 319] width 89 height 22
click at [62, 323] on textarea "Hi [PERSON_NAME]! How do I edit lettering in the design tool?" at bounding box center [62, 319] width 89 height 22
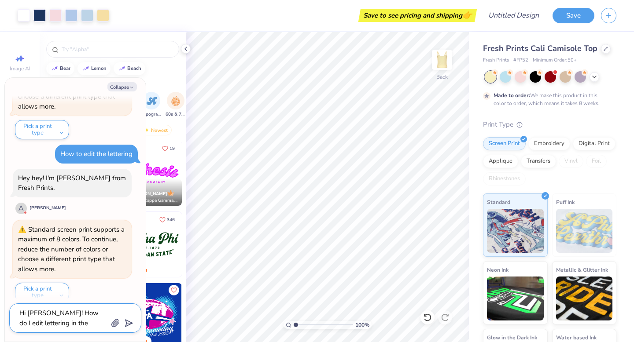
click at [51, 324] on textarea "Hi [PERSON_NAME]! How do I edit lettering in the design tool?" at bounding box center [62, 319] width 89 height 22
click at [45, 324] on textarea "Hi [PERSON_NAME]! How do I edit lettering in the design tool?" at bounding box center [62, 319] width 89 height 22
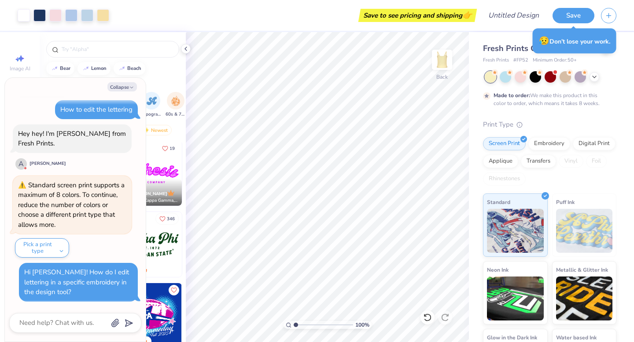
scroll to position [177, 0]
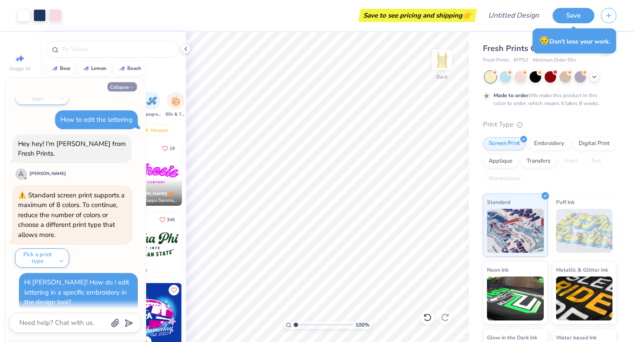
click at [129, 90] on icon "button" at bounding box center [131, 87] width 5 height 5
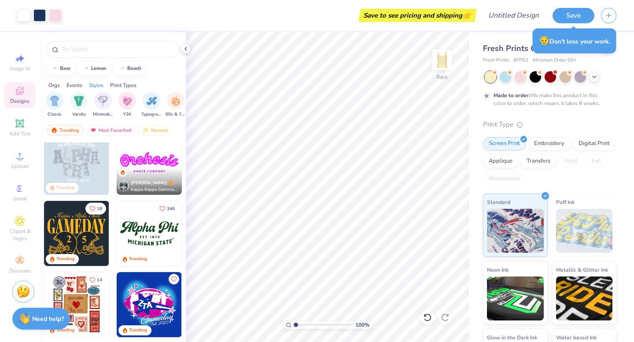
scroll to position [143, 0]
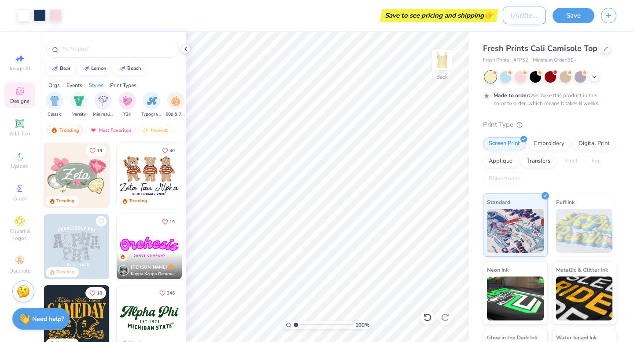
click at [520, 13] on input "Design Title" at bounding box center [524, 16] width 43 height 18
click at [469, 127] on div "Fresh Prints Cali Camisole Top Fresh Prints # FP52 Minimum Order: 50 + Made to …" at bounding box center [551, 212] width 165 height 360
click at [23, 200] on span "Greek" at bounding box center [20, 198] width 14 height 7
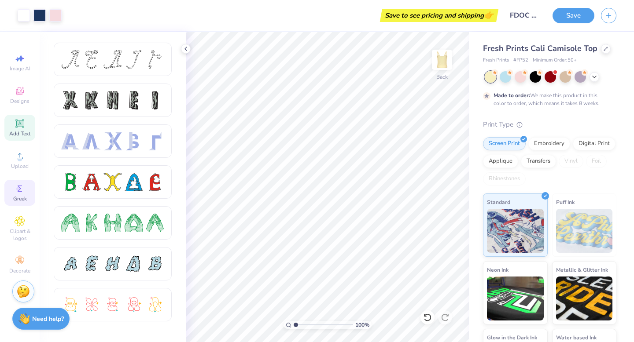
click at [20, 118] on div "Add Text" at bounding box center [19, 128] width 31 height 26
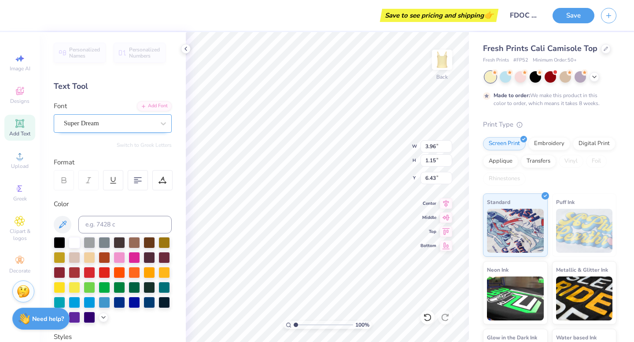
click at [127, 124] on div "Super Dream" at bounding box center [109, 124] width 92 height 14
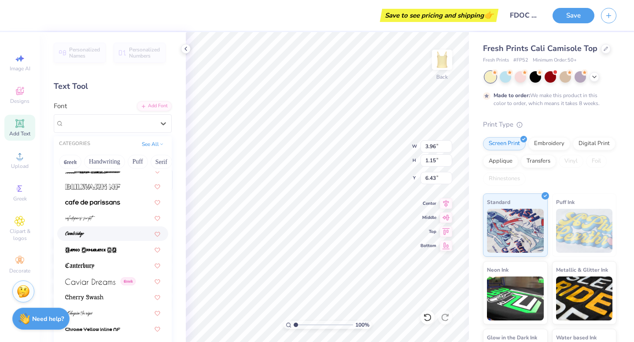
scroll to position [875, 0]
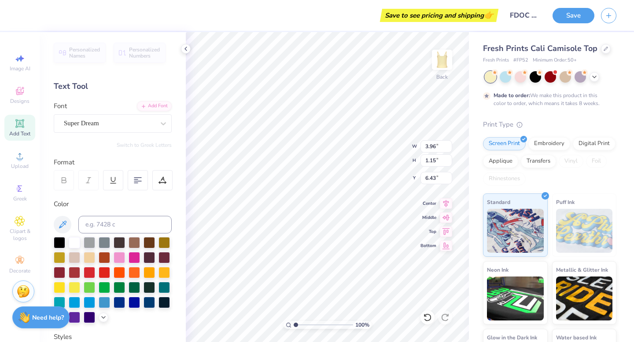
click at [42, 309] on div "Need help? Chat with us." at bounding box center [40, 318] width 57 height 22
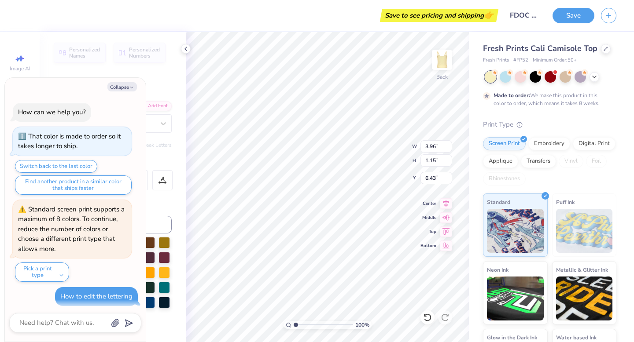
scroll to position [177, 0]
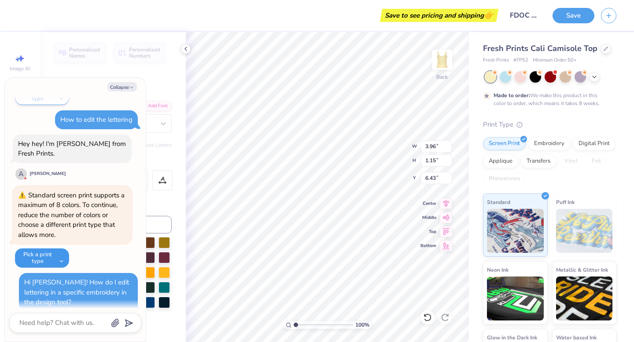
click at [56, 249] on button "Pick a print type" at bounding box center [42, 258] width 54 height 19
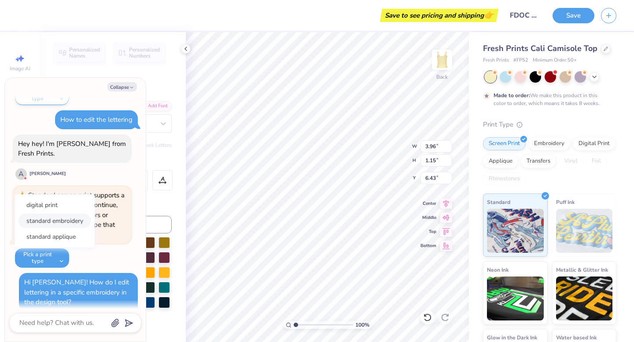
click at [64, 216] on button "standard embroidery" at bounding box center [54, 221] width 73 height 15
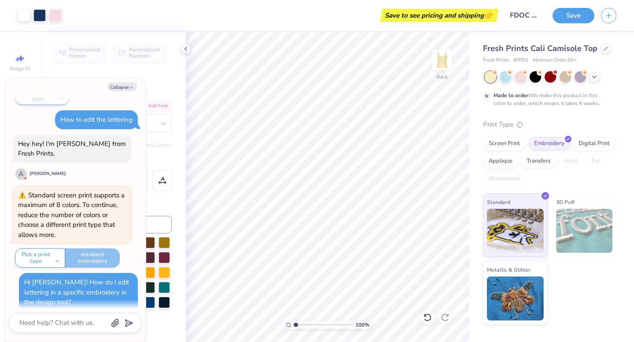
click at [29, 191] on div "Standard screen print supports a maximum of 8 colors. To continue, reduce the n…" at bounding box center [71, 215] width 106 height 48
click at [46, 253] on button "Pick a print type" at bounding box center [40, 258] width 50 height 19
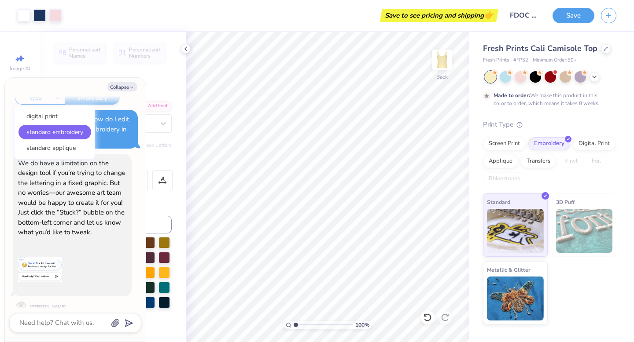
scroll to position [342, 0]
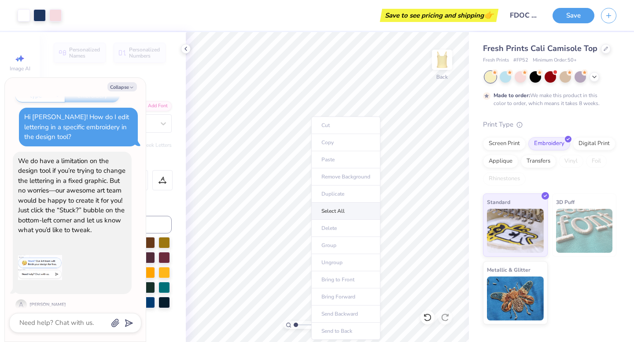
click at [331, 205] on li "Select All" at bounding box center [345, 211] width 69 height 17
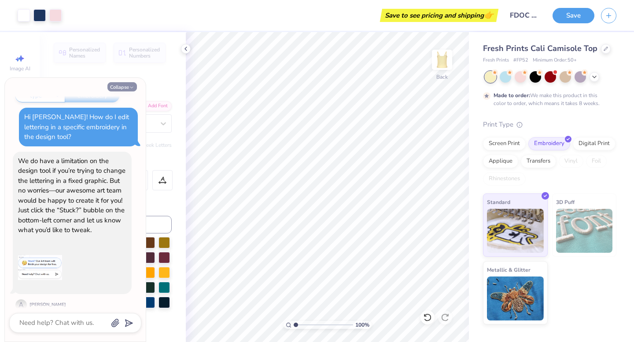
click at [128, 86] on button "Collapse" at bounding box center [121, 86] width 29 height 9
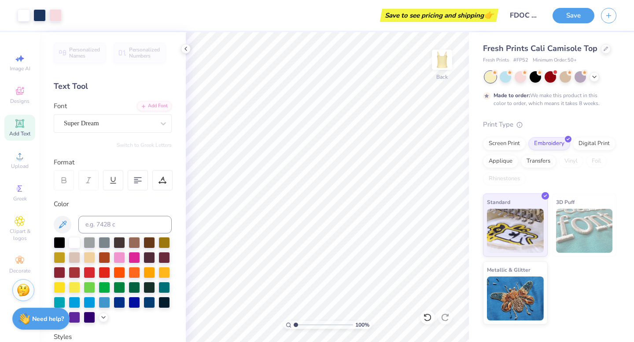
click at [18, 297] on img at bounding box center [23, 290] width 13 height 13
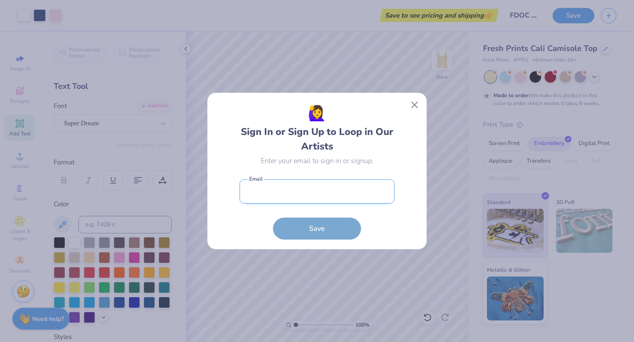
click at [279, 197] on input "email" at bounding box center [316, 192] width 155 height 24
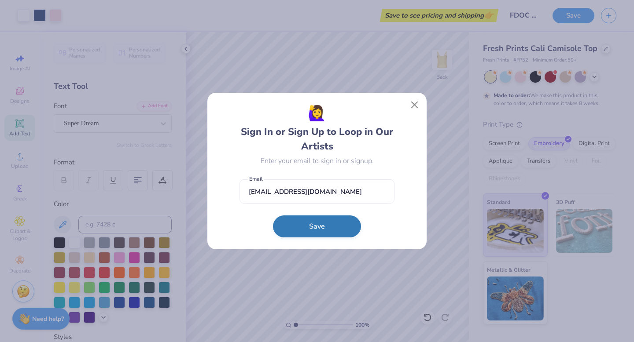
click at [309, 235] on button "Save" at bounding box center [317, 227] width 88 height 22
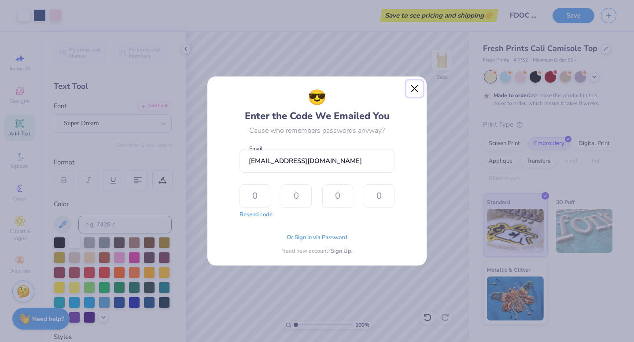
click at [415, 94] on button "Close" at bounding box center [414, 89] width 17 height 17
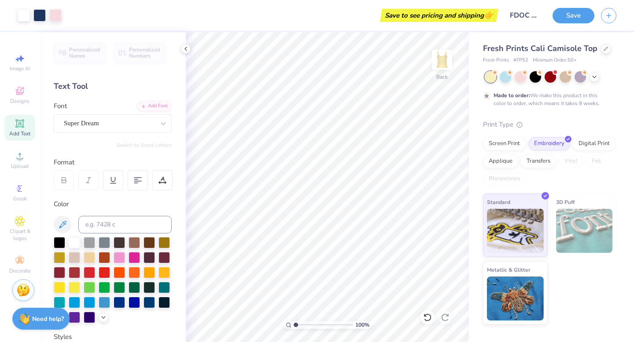
click at [20, 297] on div "Stuck? Our Art team will finish your design for free." at bounding box center [23, 290] width 22 height 22
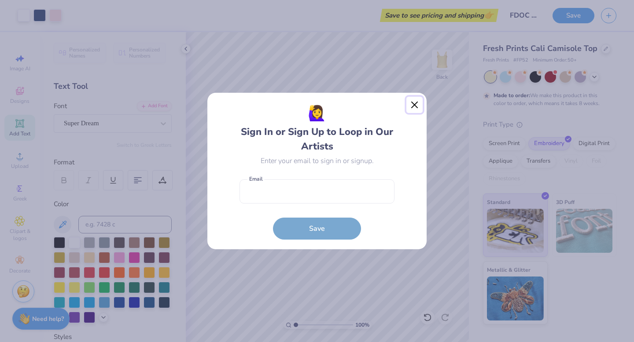
click at [416, 108] on button "Close" at bounding box center [414, 105] width 17 height 17
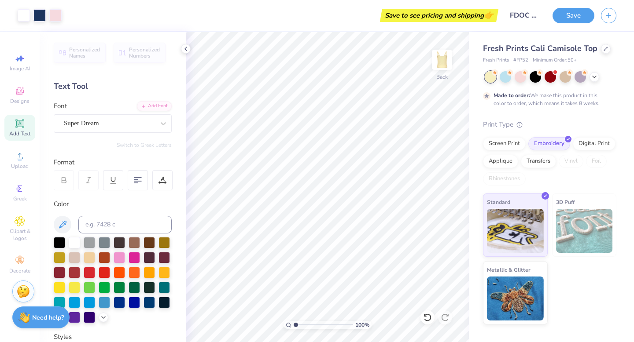
click at [34, 319] on strong "Need help?" at bounding box center [48, 318] width 32 height 8
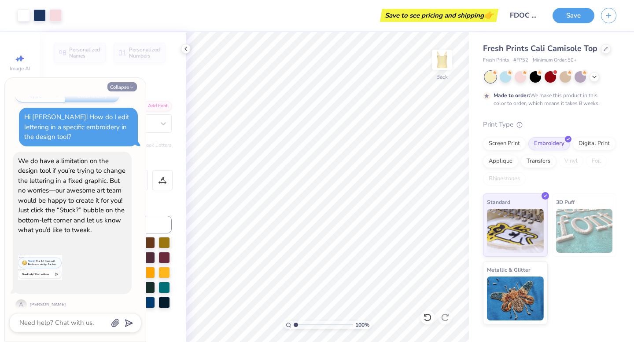
click at [128, 85] on button "Collapse" at bounding box center [121, 86] width 29 height 9
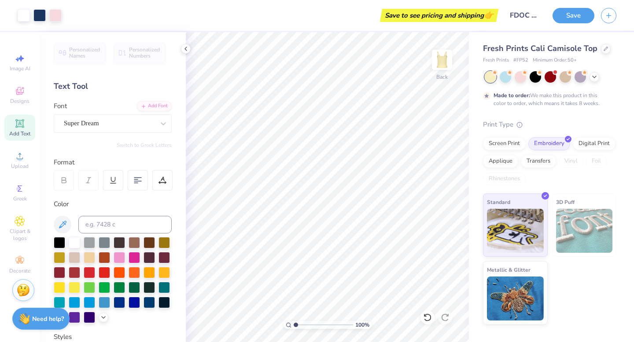
click at [22, 294] on img at bounding box center [23, 290] width 13 height 13
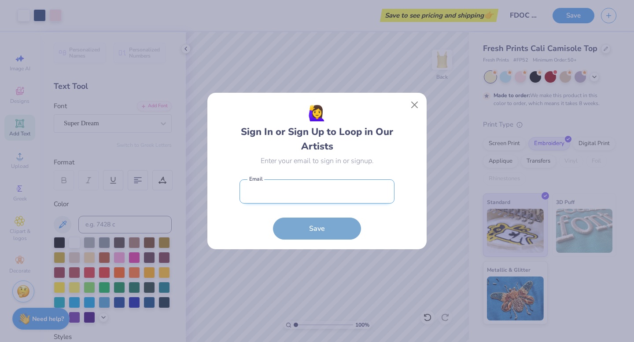
click at [251, 182] on input "email" at bounding box center [316, 192] width 155 height 24
click at [315, 192] on input "email" at bounding box center [316, 192] width 155 height 24
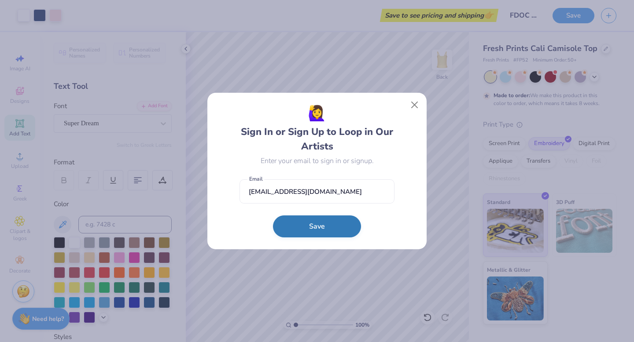
click at [319, 226] on button "Save" at bounding box center [317, 227] width 88 height 22
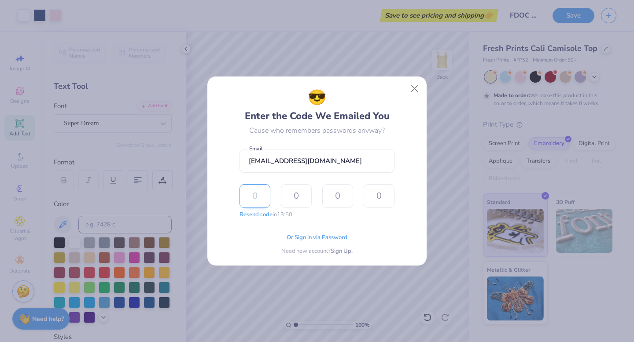
click at [263, 200] on input "text" at bounding box center [254, 196] width 31 height 24
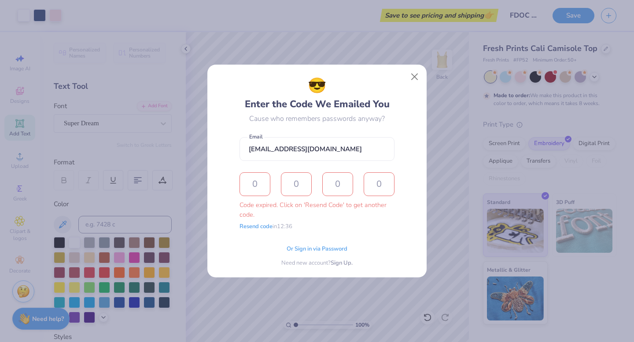
click at [435, 79] on div "😎 Enter the Code We Emailed You Cause who remembers passwords anyway? [EMAIL_AD…" at bounding box center [317, 171] width 634 height 342
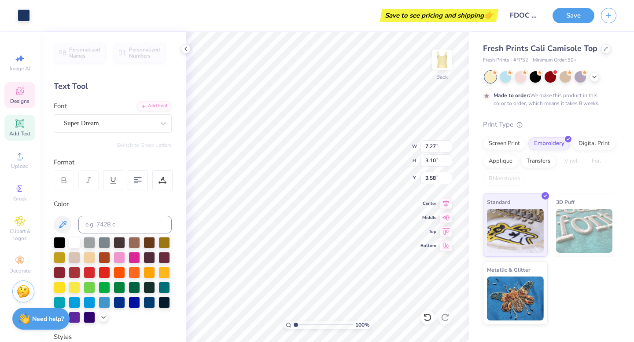
click at [511, 94] on strong "Made to order:" at bounding box center [511, 95] width 37 height 7
click at [526, 114] on div "Fresh Prints Cali Camisole Top Fresh Prints # FP52 Minimum Order: 50 + Made to …" at bounding box center [549, 184] width 133 height 282
click at [185, 45] on icon at bounding box center [185, 48] width 7 height 7
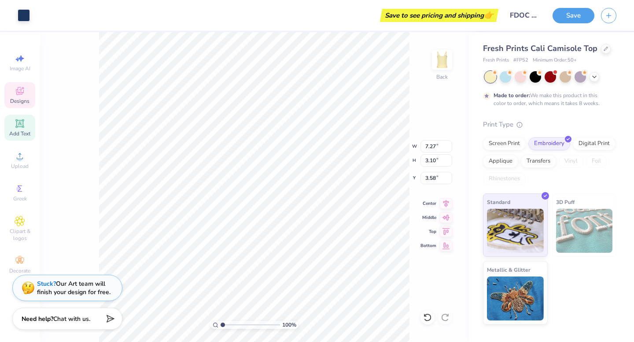
click at [65, 292] on div "Stuck? Our Art team will finish your design for free." at bounding box center [73, 288] width 73 height 17
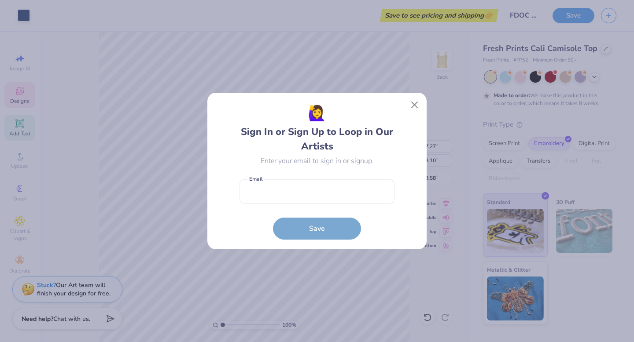
click at [339, 178] on form "Email is a required field Email Save" at bounding box center [316, 207] width 155 height 65
click at [339, 197] on input "email" at bounding box center [316, 192] width 155 height 24
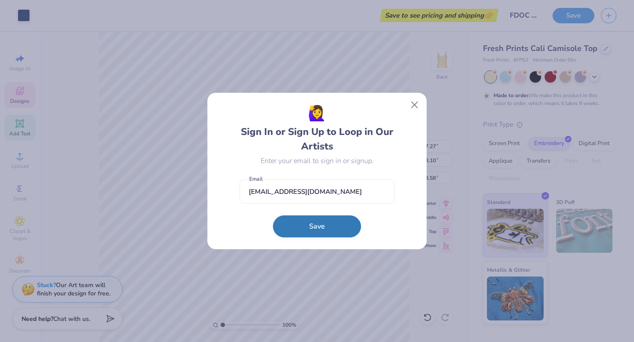
click at [325, 234] on button "Save" at bounding box center [317, 227] width 88 height 22
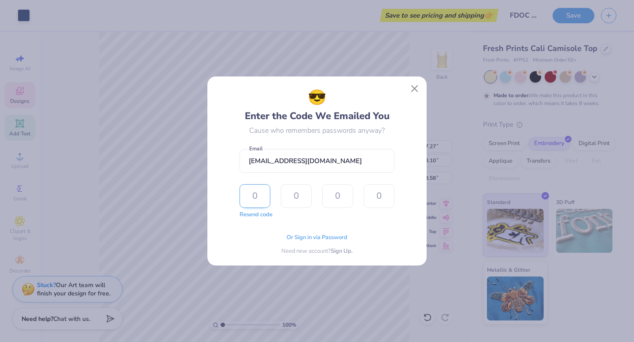
click at [257, 189] on input "text" at bounding box center [254, 196] width 31 height 24
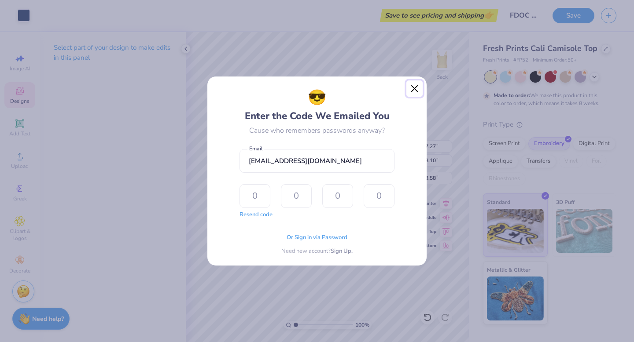
click at [411, 87] on button "Close" at bounding box center [414, 89] width 17 height 17
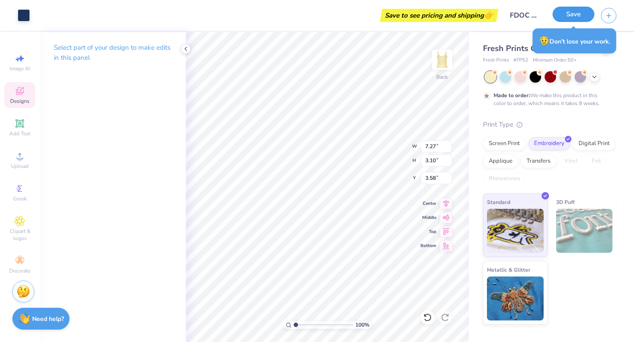
click at [574, 15] on button "Save" at bounding box center [573, 14] width 42 height 15
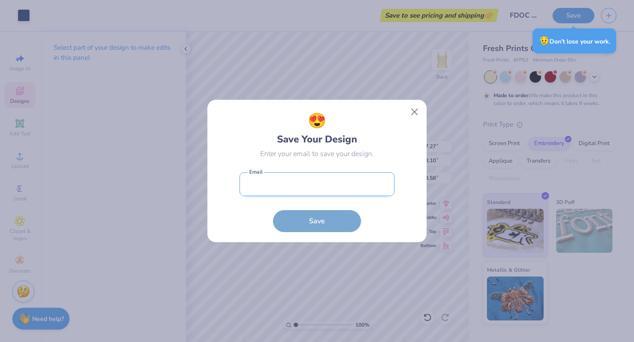
click at [295, 189] on input "email" at bounding box center [316, 184] width 155 height 24
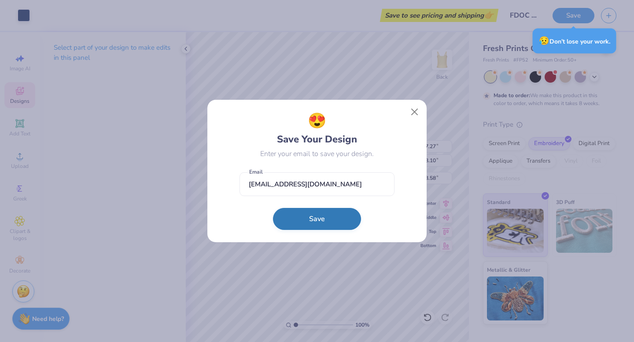
click at [301, 224] on button "Save" at bounding box center [317, 219] width 88 height 22
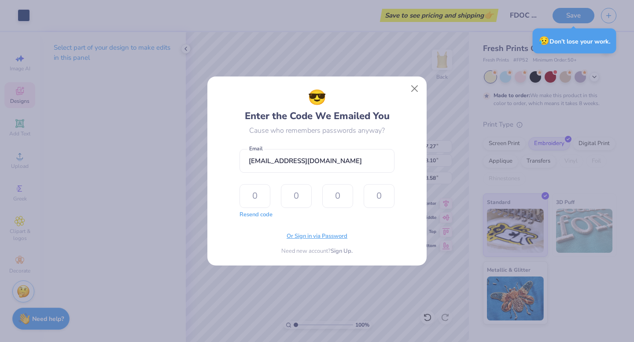
click at [326, 237] on span "Or Sign in via Password" at bounding box center [316, 236] width 61 height 9
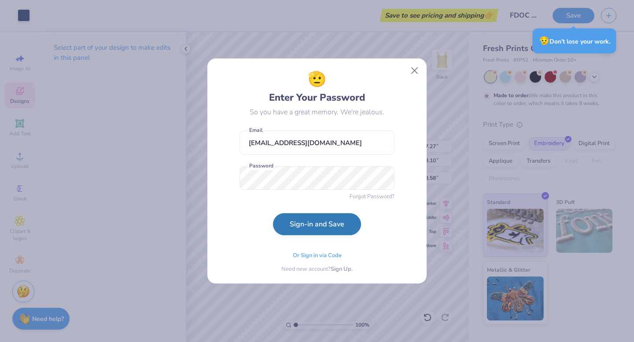
click at [295, 224] on button "Sign-in and Save" at bounding box center [317, 224] width 88 height 22
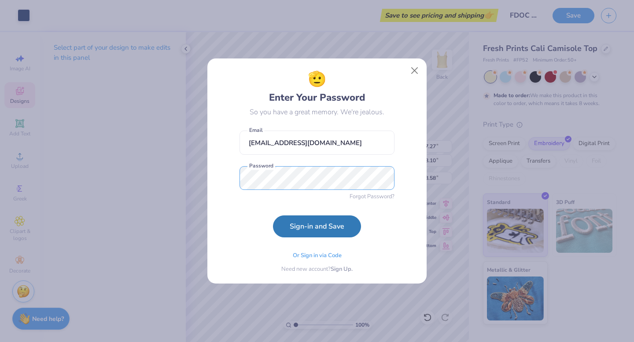
click at [273, 216] on button "Sign-in and Save" at bounding box center [317, 227] width 88 height 22
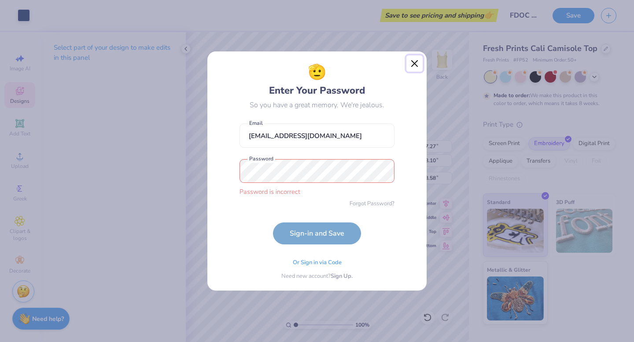
click at [413, 66] on button "Close" at bounding box center [414, 63] width 17 height 17
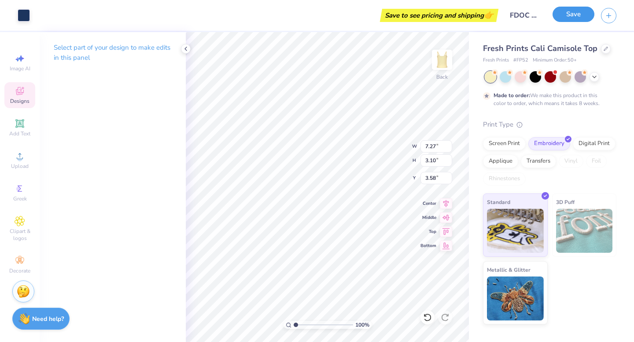
click at [575, 10] on button "Save" at bounding box center [573, 14] width 42 height 15
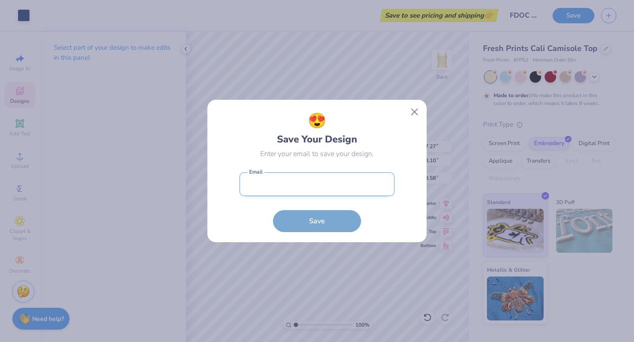
click at [303, 185] on input "email" at bounding box center [316, 184] width 155 height 24
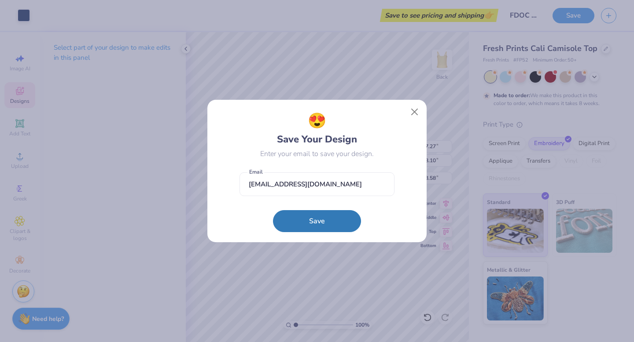
click at [315, 233] on div "😍 Save Your Design Enter your email to save your design. [EMAIL_ADDRESS][DOMAIN…" at bounding box center [316, 171] width 219 height 143
click at [311, 225] on button "Save" at bounding box center [317, 219] width 88 height 22
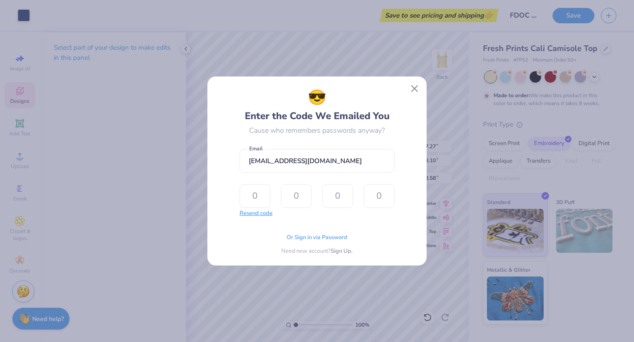
click at [263, 215] on button "Resend code" at bounding box center [255, 213] width 33 height 9
click at [262, 193] on input "text" at bounding box center [254, 196] width 31 height 24
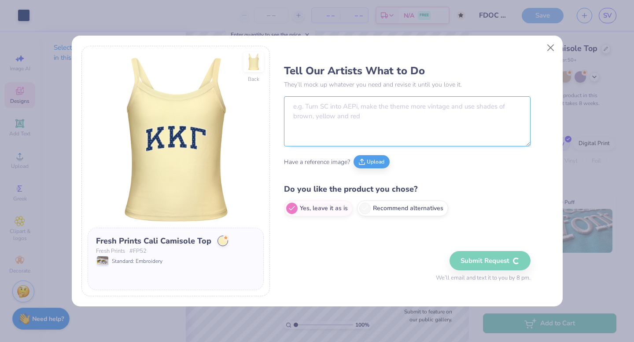
click at [346, 114] on textarea at bounding box center [407, 121] width 246 height 50
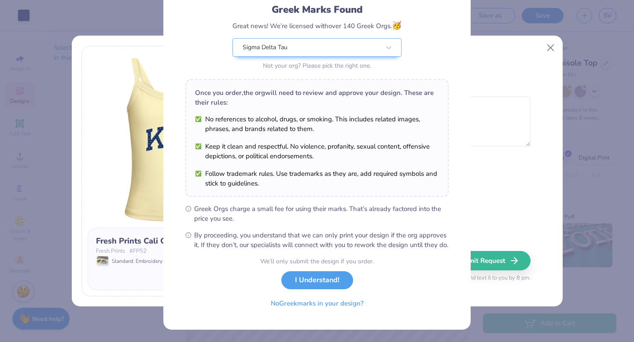
scroll to position [68, 0]
click at [330, 279] on button "I Understand!" at bounding box center [317, 278] width 72 height 18
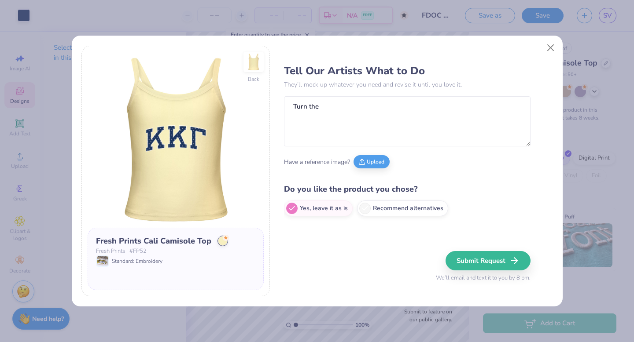
scroll to position [0, 0]
click at [410, 104] on textarea "Turn the" at bounding box center [407, 121] width 246 height 50
click at [377, 208] on label "Recommend alternatives" at bounding box center [402, 207] width 91 height 16
click at [290, 208] on input "Recommend alternatives" at bounding box center [287, 209] width 6 height 6
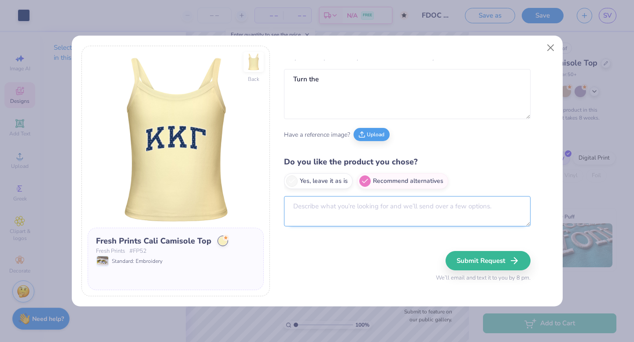
click at [328, 205] on textarea at bounding box center [407, 211] width 246 height 30
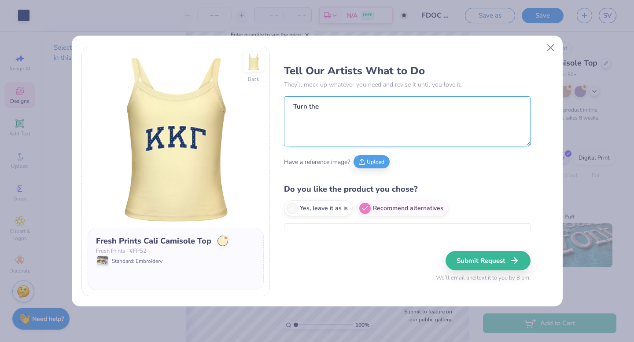
click at [342, 117] on textarea "Turn the" at bounding box center [407, 121] width 246 height 50
click at [153, 253] on div "Fresh Prints # FP52" at bounding box center [175, 251] width 159 height 9
click at [229, 200] on img at bounding box center [176, 140] width 176 height 176
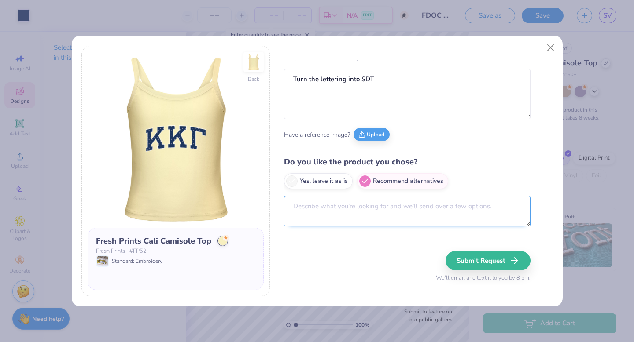
click at [339, 220] on textarea at bounding box center [407, 211] width 246 height 30
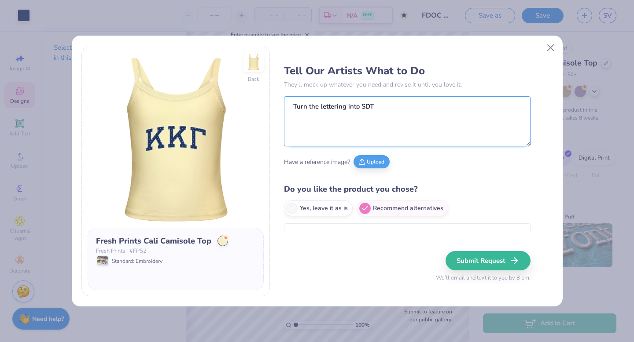
click at [437, 113] on textarea "Turn the lettering into SDT" at bounding box center [407, 121] width 246 height 50
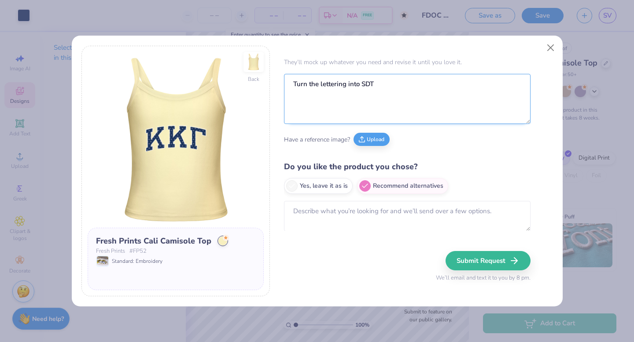
scroll to position [27, 0]
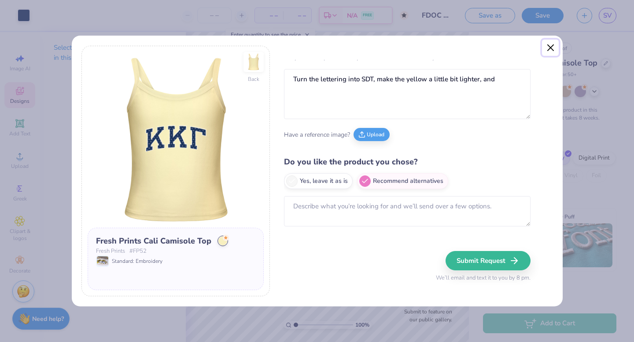
click at [552, 49] on button "Close" at bounding box center [550, 48] width 17 height 17
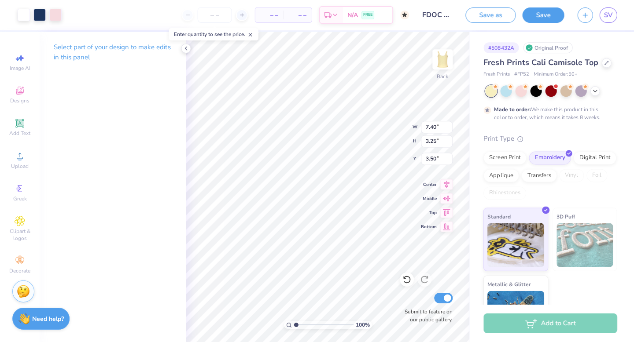
scroll to position [0, 0]
click at [186, 47] on polyline at bounding box center [186, 49] width 2 height 4
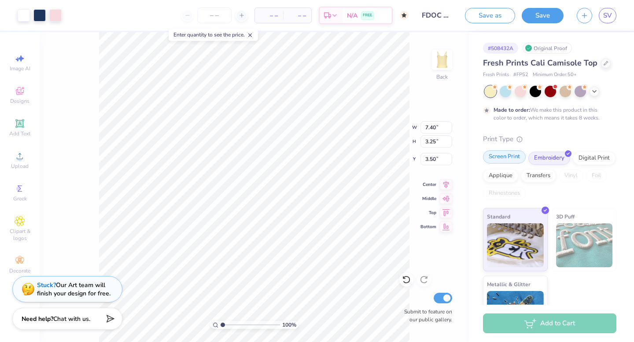
click at [512, 156] on div "Screen Print" at bounding box center [504, 156] width 43 height 13
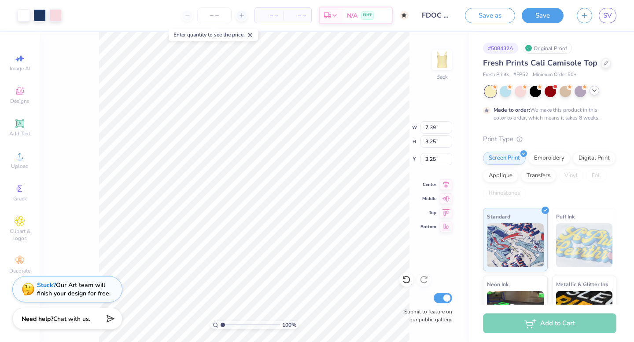
click at [589, 92] on div at bounding box center [594, 91] width 10 height 10
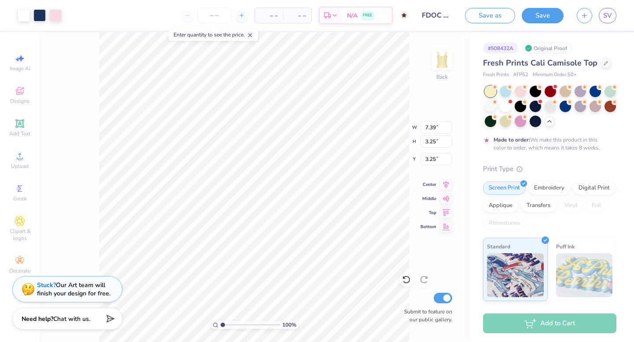
click at [568, 163] on div "Fresh Prints Cali Camisole Top Fresh Prints # FP52 Minimum Order: 50 + Made to …" at bounding box center [549, 247] width 133 height 380
click at [604, 62] on icon at bounding box center [606, 63] width 4 height 4
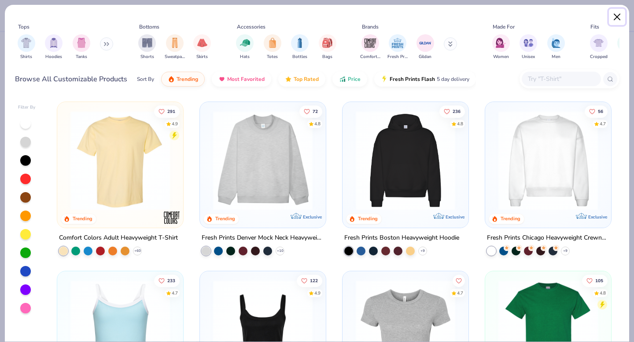
click at [620, 20] on button "Close" at bounding box center [617, 17] width 17 height 17
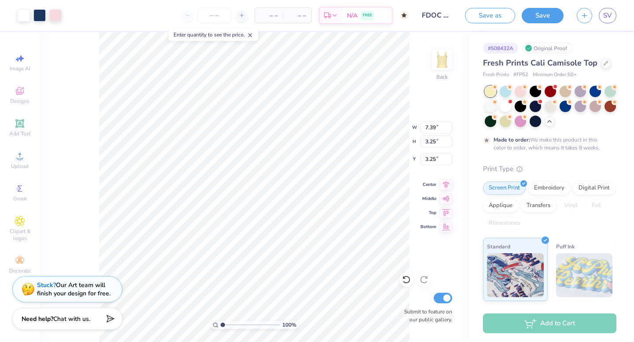
drag, startPoint x: 495, startPoint y: 13, endPoint x: 560, endPoint y: 29, distance: 66.6
click at [564, 29] on div "Save as Save SV" at bounding box center [549, 15] width 169 height 31
click at [550, 20] on button "Save" at bounding box center [542, 14] width 42 height 15
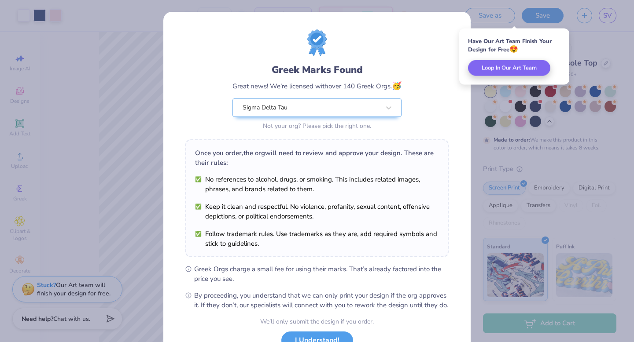
scroll to position [70, 0]
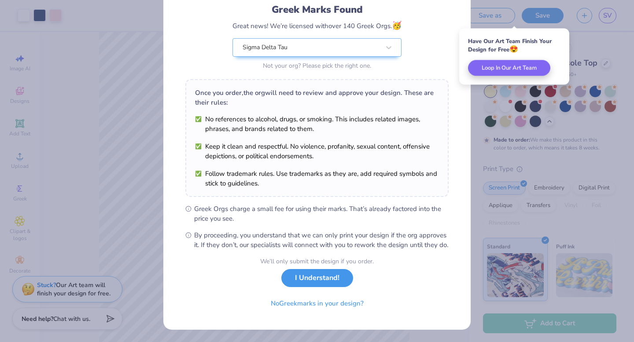
click at [309, 283] on button "I Understand!" at bounding box center [317, 278] width 72 height 18
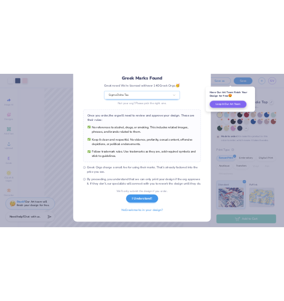
scroll to position [0, 0]
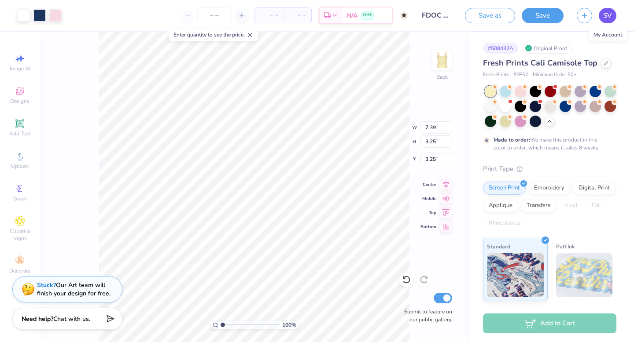
click at [603, 15] on span "SV" at bounding box center [607, 16] width 9 height 10
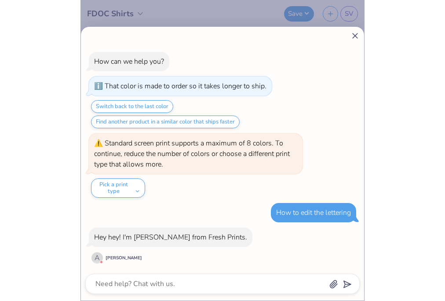
scroll to position [341, 0]
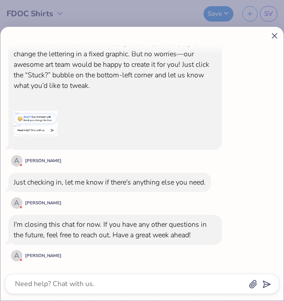
click at [272, 41] on div "How can we help you? That color is made to order so it takes longer to ship. Sw…" at bounding box center [141, 164] width 283 height 274
click at [274, 35] on line at bounding box center [274, 35] width 5 height 5
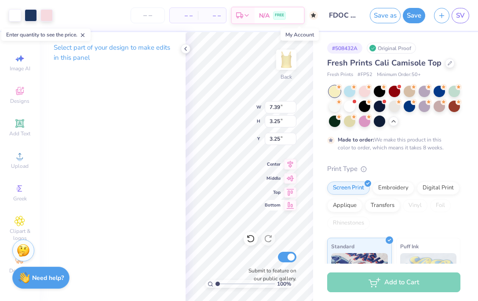
scroll to position [0, 0]
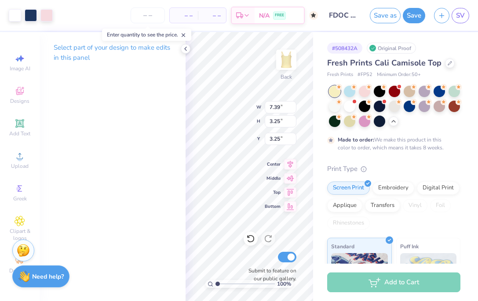
click at [41, 279] on strong "Need help?" at bounding box center [48, 277] width 32 height 8
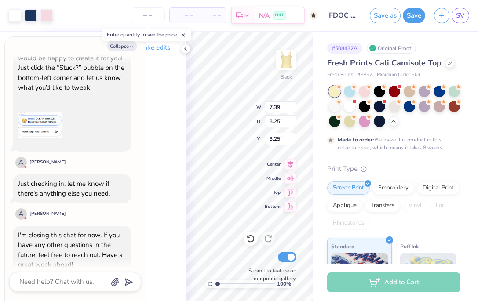
scroll to position [443, 0]
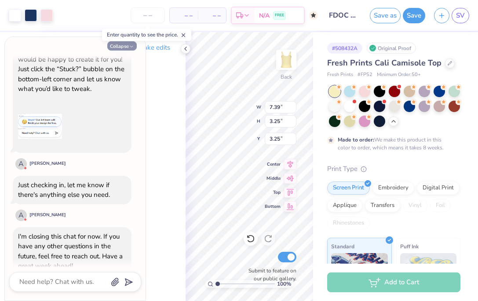
click at [131, 49] on button "Collapse" at bounding box center [121, 45] width 29 height 9
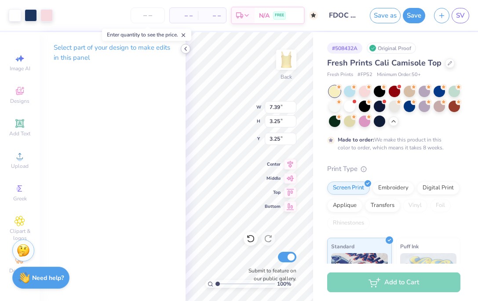
click at [187, 51] on icon at bounding box center [185, 48] width 7 height 7
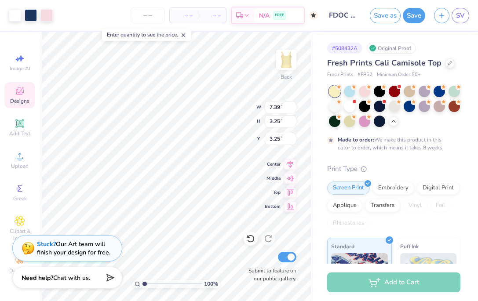
click at [15, 90] on icon at bounding box center [20, 91] width 11 height 11
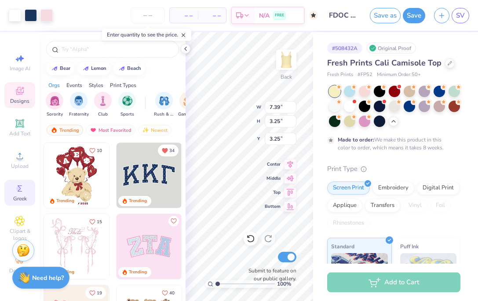
click at [18, 189] on circle at bounding box center [18, 189] width 5 height 5
